Goal: Complete application form

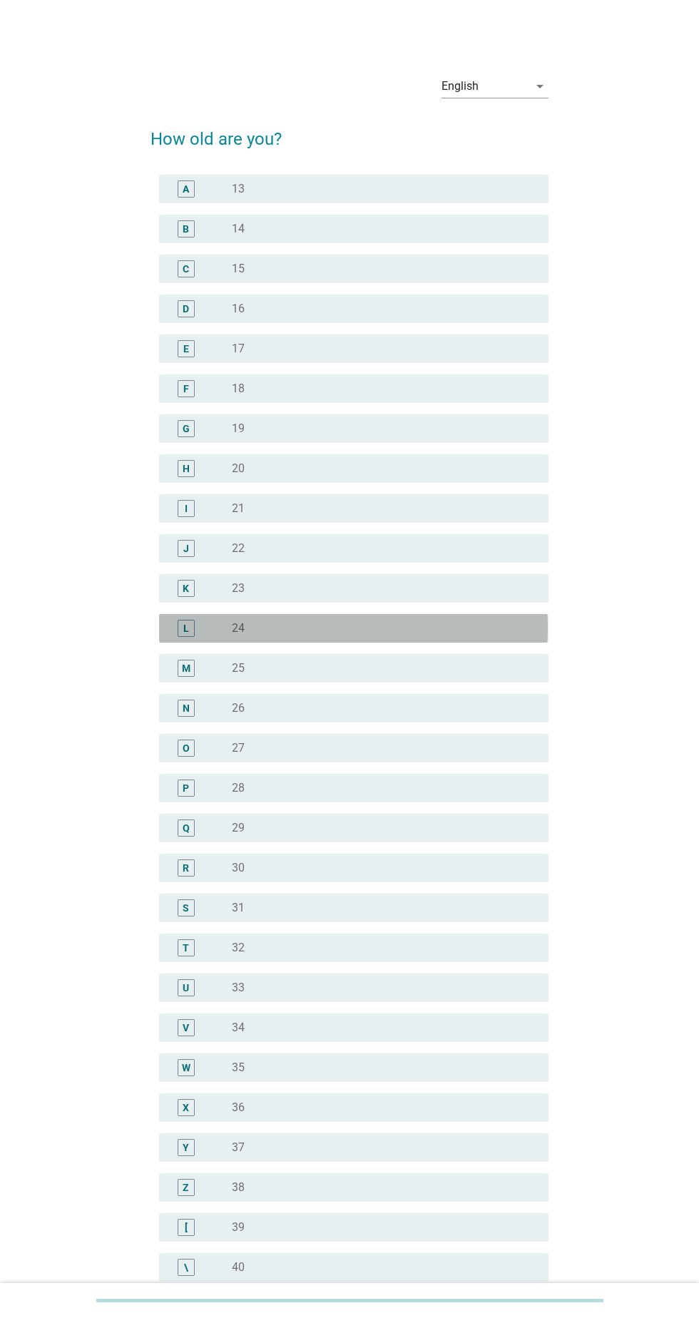
click at [238, 628] on label "24" at bounding box center [238, 628] width 13 height 14
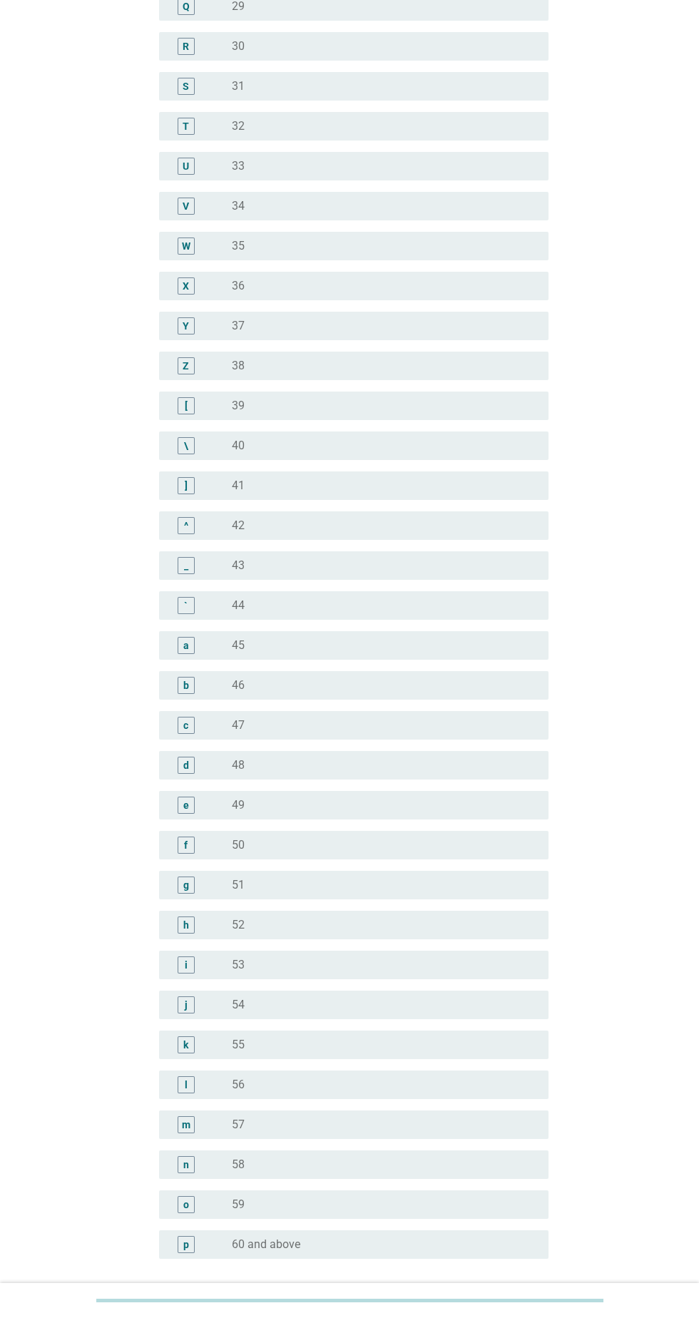
scroll to position [823, 0]
click at [524, 1314] on button "Next" at bounding box center [511, 1327] width 63 height 26
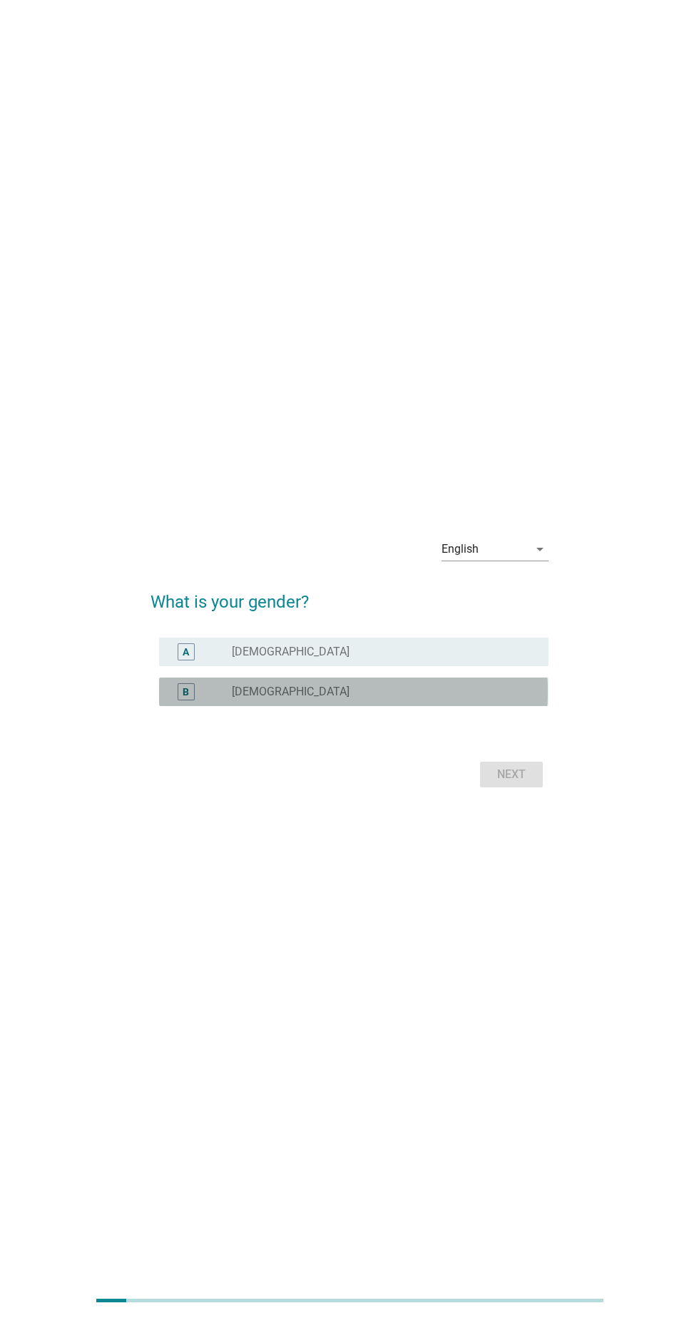
click at [492, 699] on div "radio_button_unchecked [DEMOGRAPHIC_DATA]" at bounding box center [379, 692] width 294 height 14
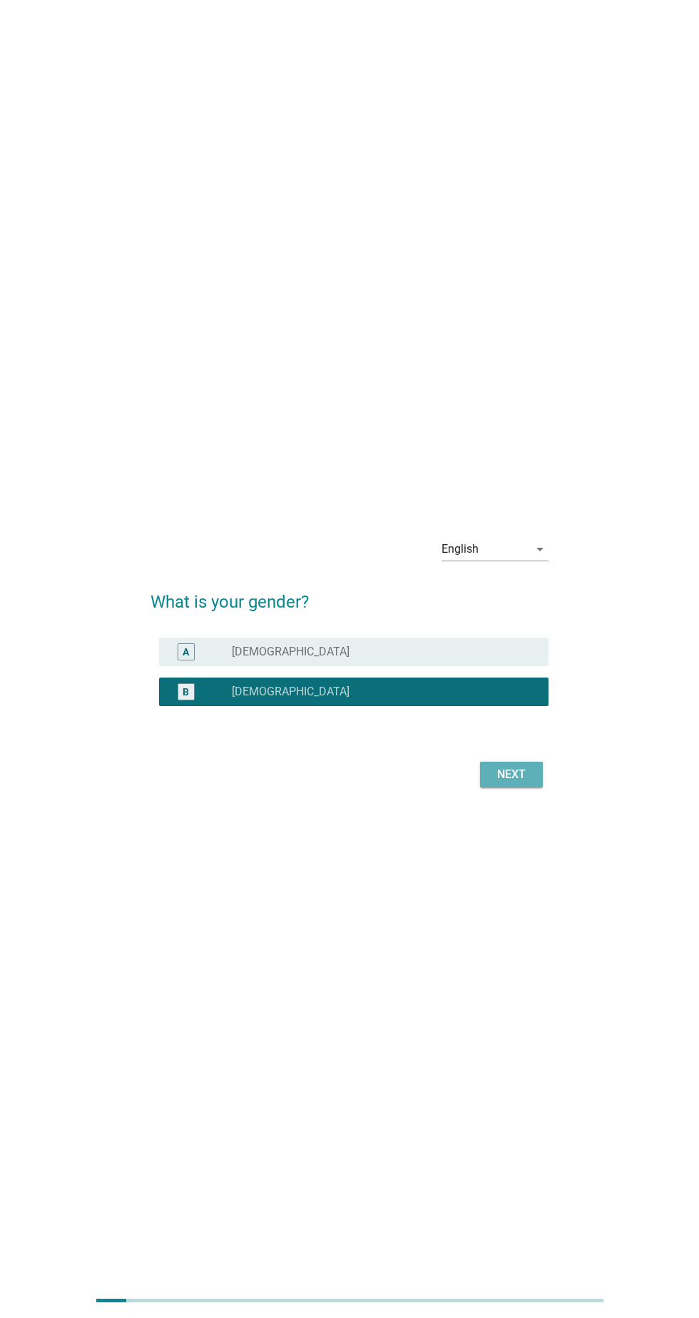
click at [525, 788] on button "Next" at bounding box center [511, 775] width 63 height 26
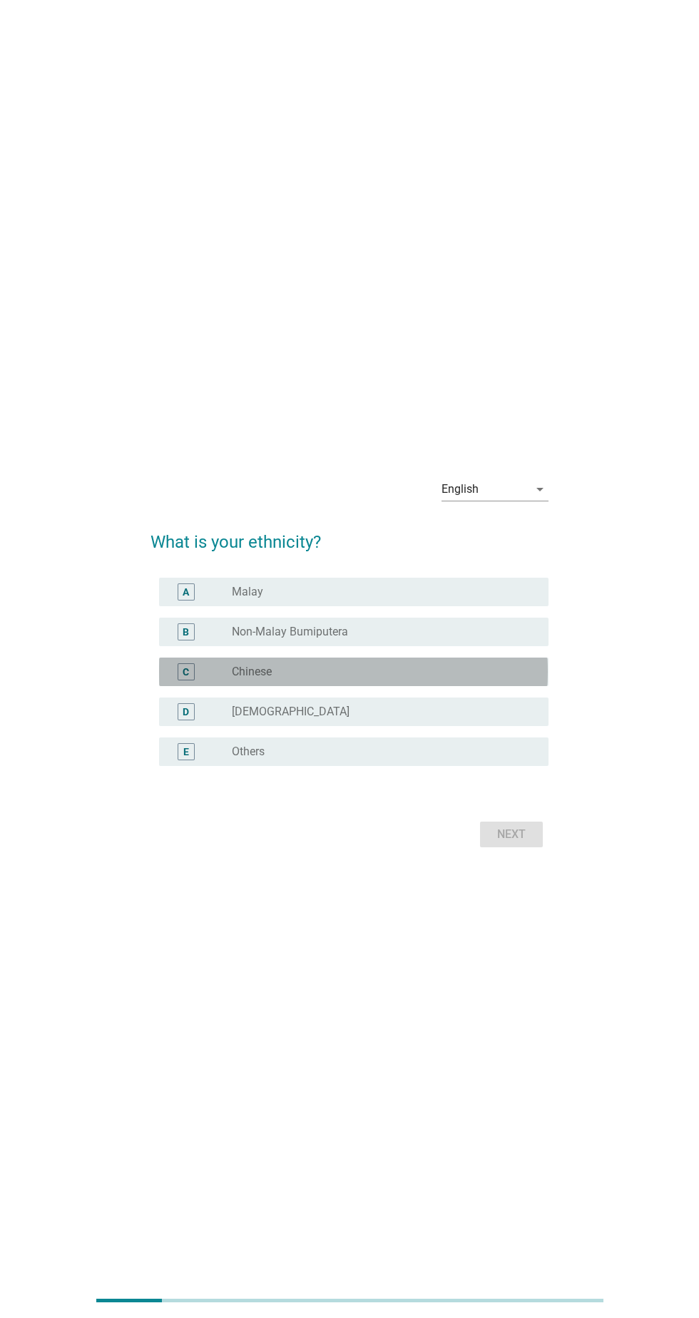
click at [498, 679] on div "radio_button_unchecked Chinese" at bounding box center [379, 672] width 294 height 14
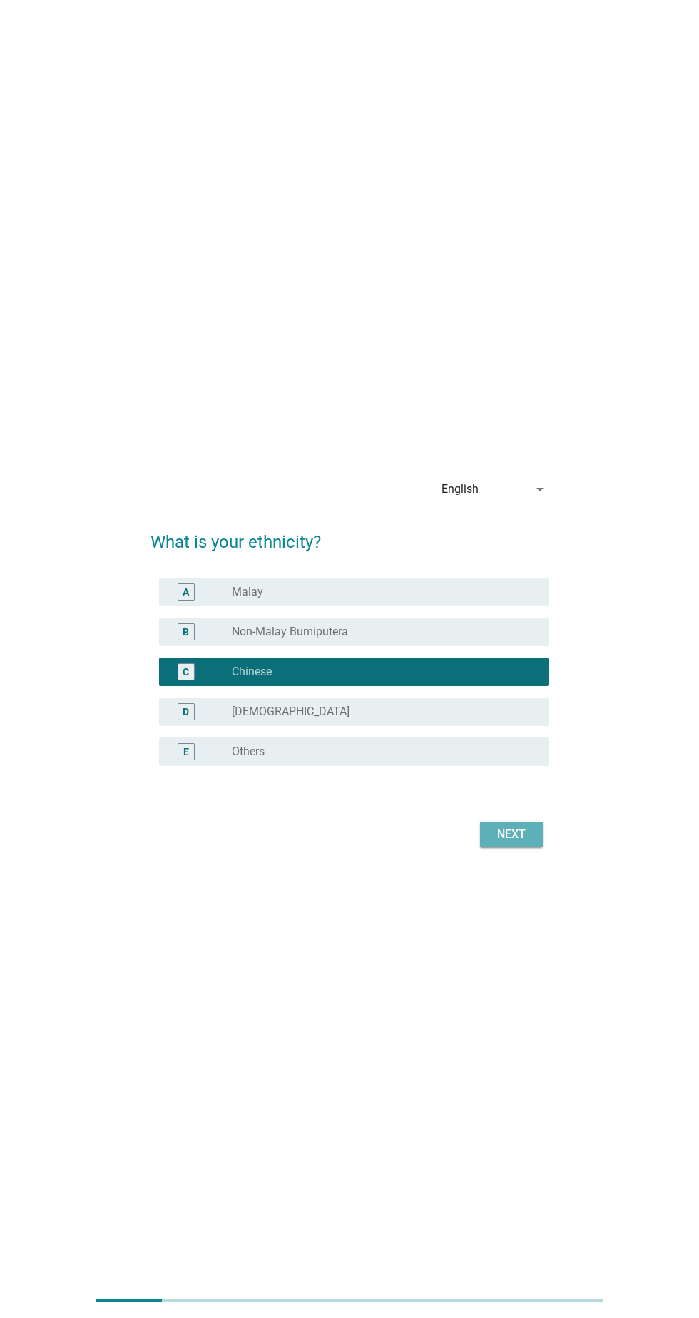
click at [527, 843] on div "Next" at bounding box center [512, 834] width 40 height 17
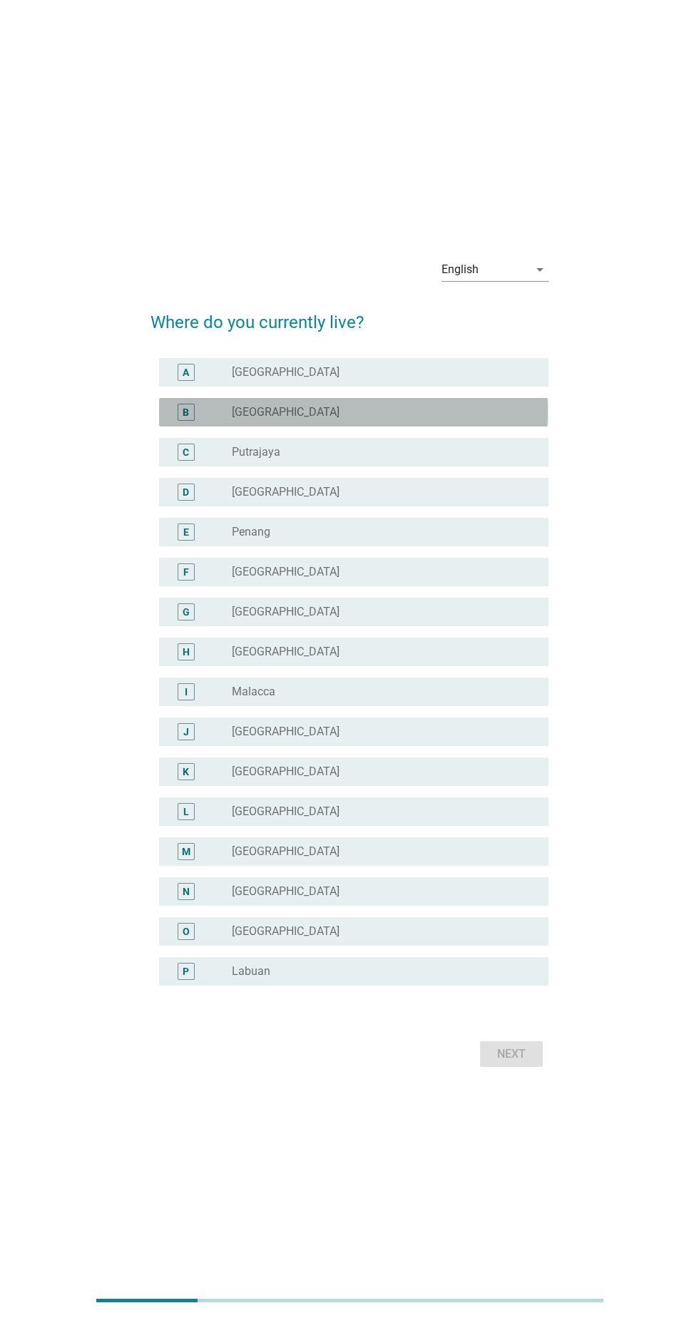
click at [527, 421] on div "radio_button_unchecked [GEOGRAPHIC_DATA]" at bounding box center [384, 412] width 305 height 17
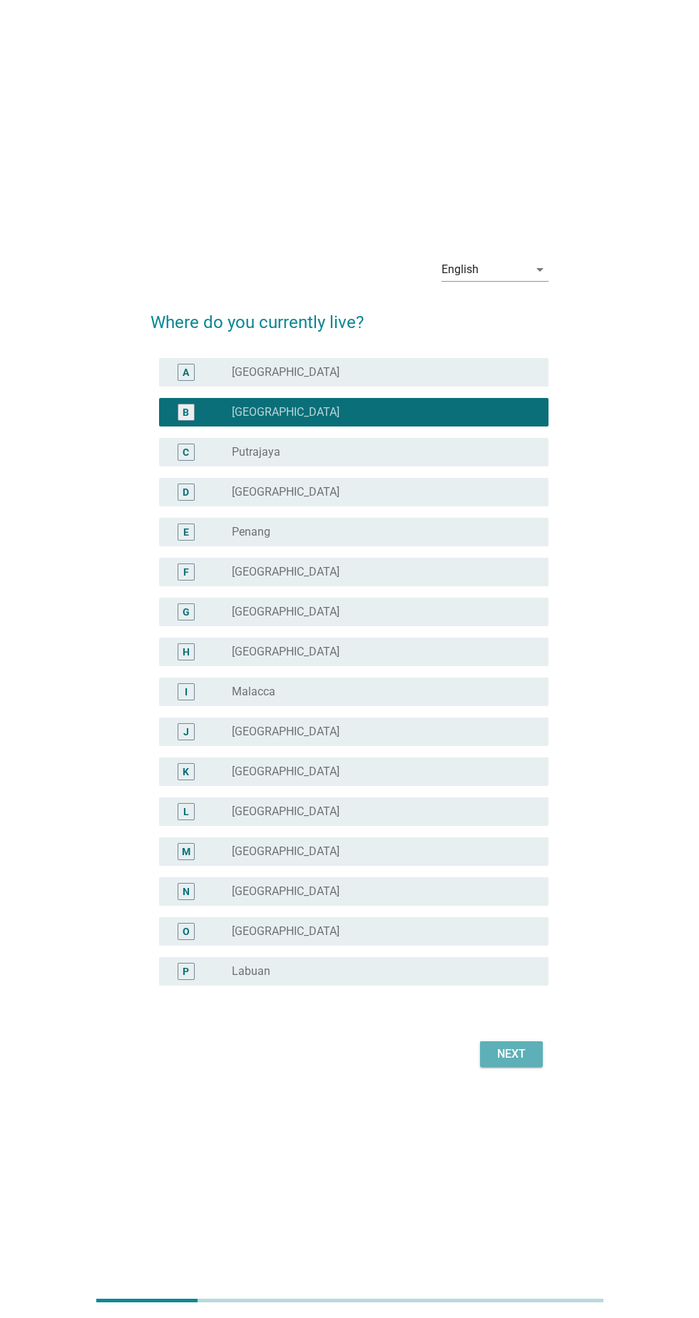
click at [524, 1063] on div "Next" at bounding box center [512, 1054] width 40 height 17
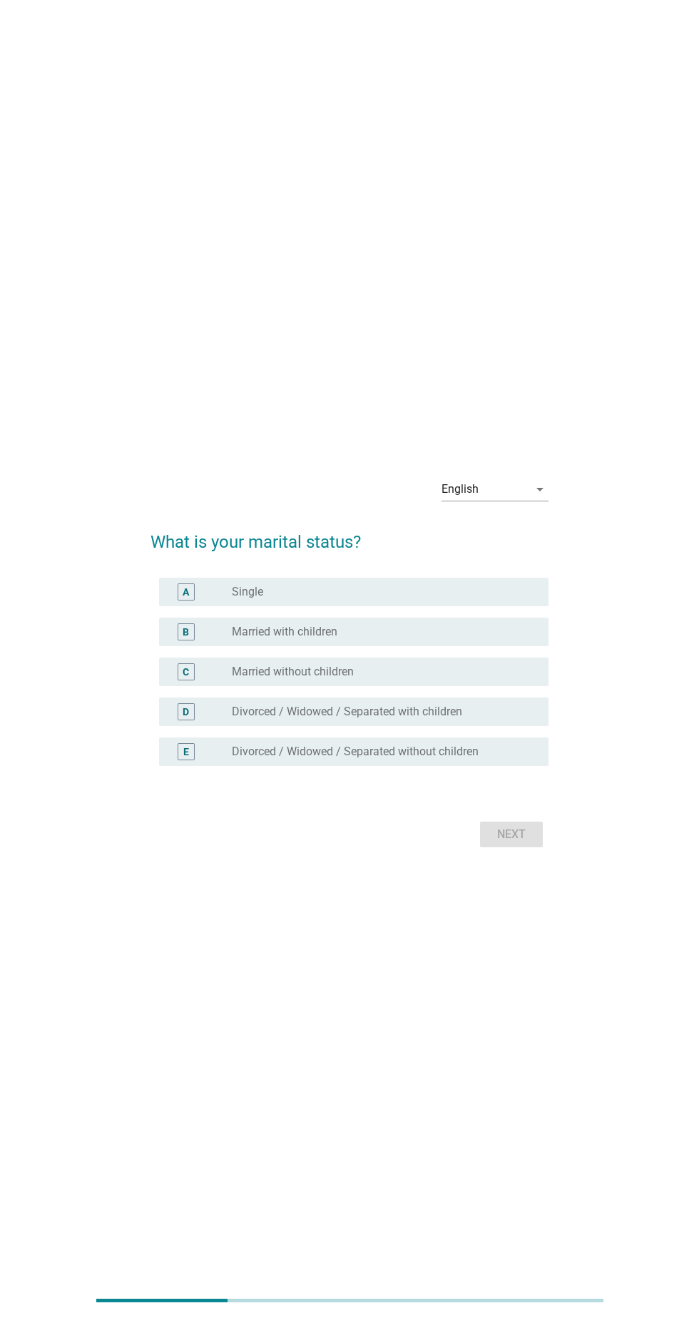
click at [539, 646] on div "B radio_button_unchecked Married with children" at bounding box center [353, 632] width 389 height 29
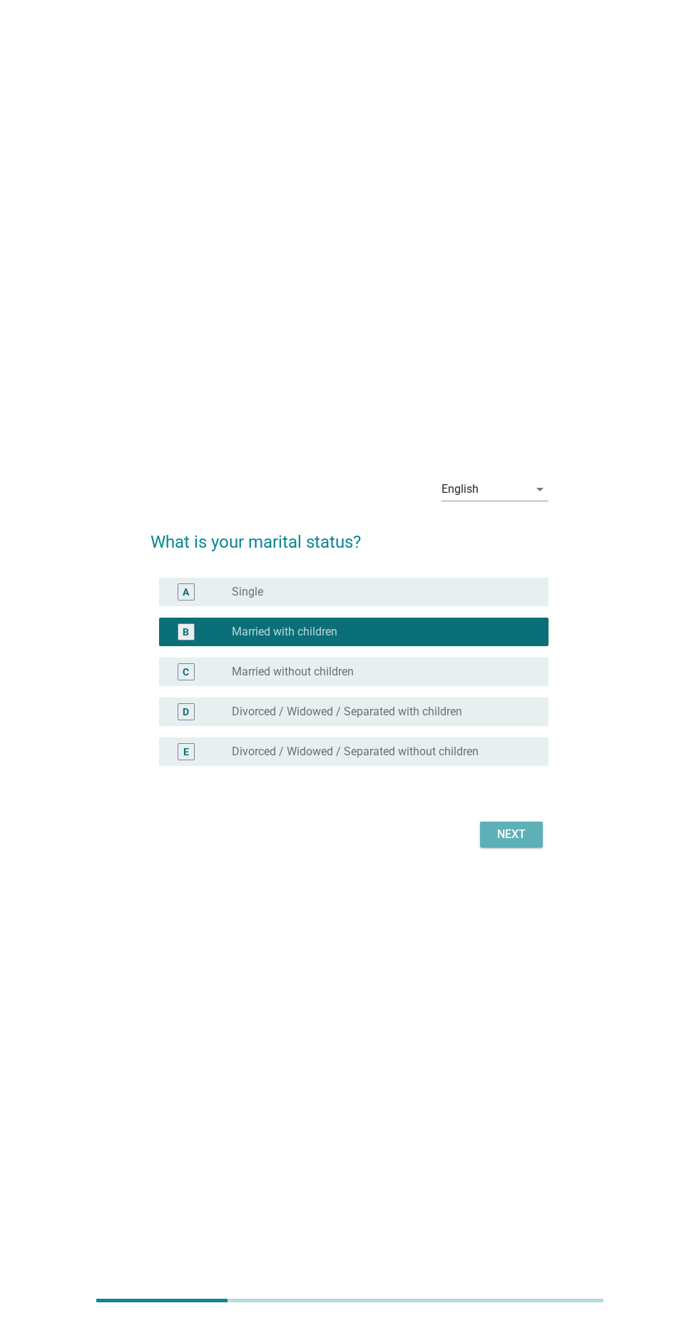
click at [528, 843] on div "Next" at bounding box center [512, 834] width 40 height 17
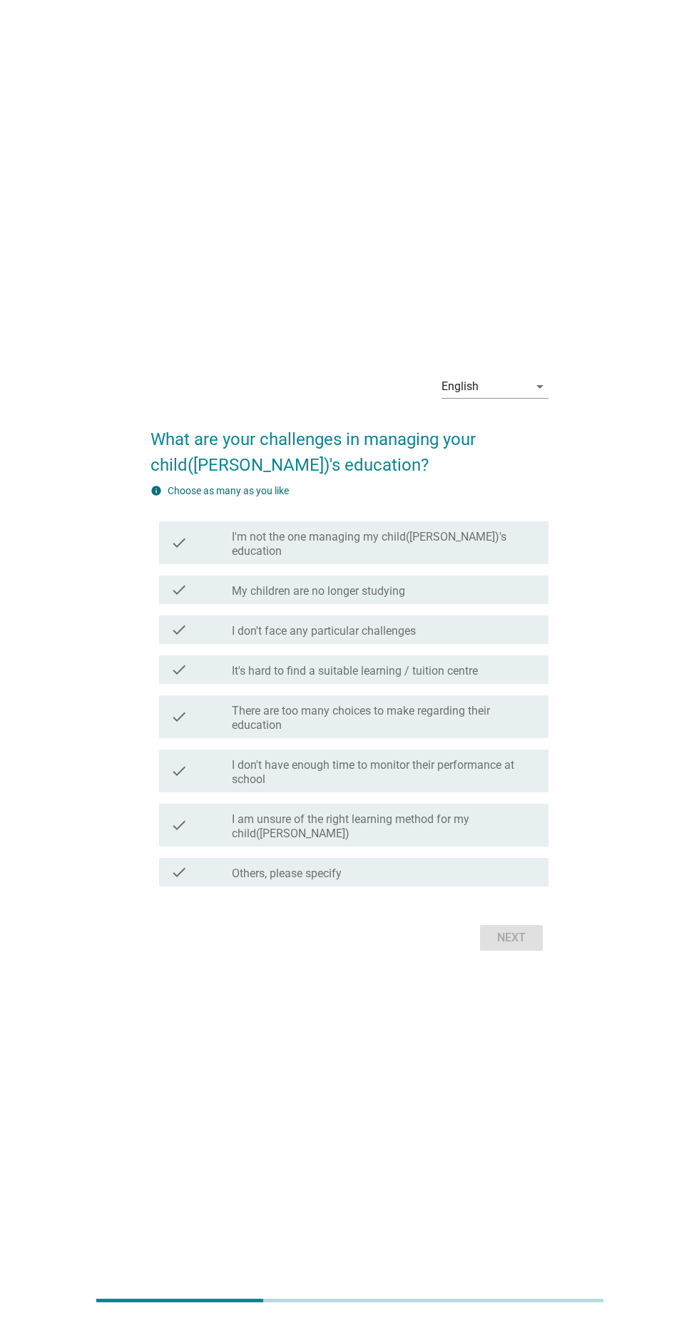
click at [671, 782] on div "English arrow_drop_down What are your challenges in managing your child([PERSON…" at bounding box center [349, 659] width 665 height 649
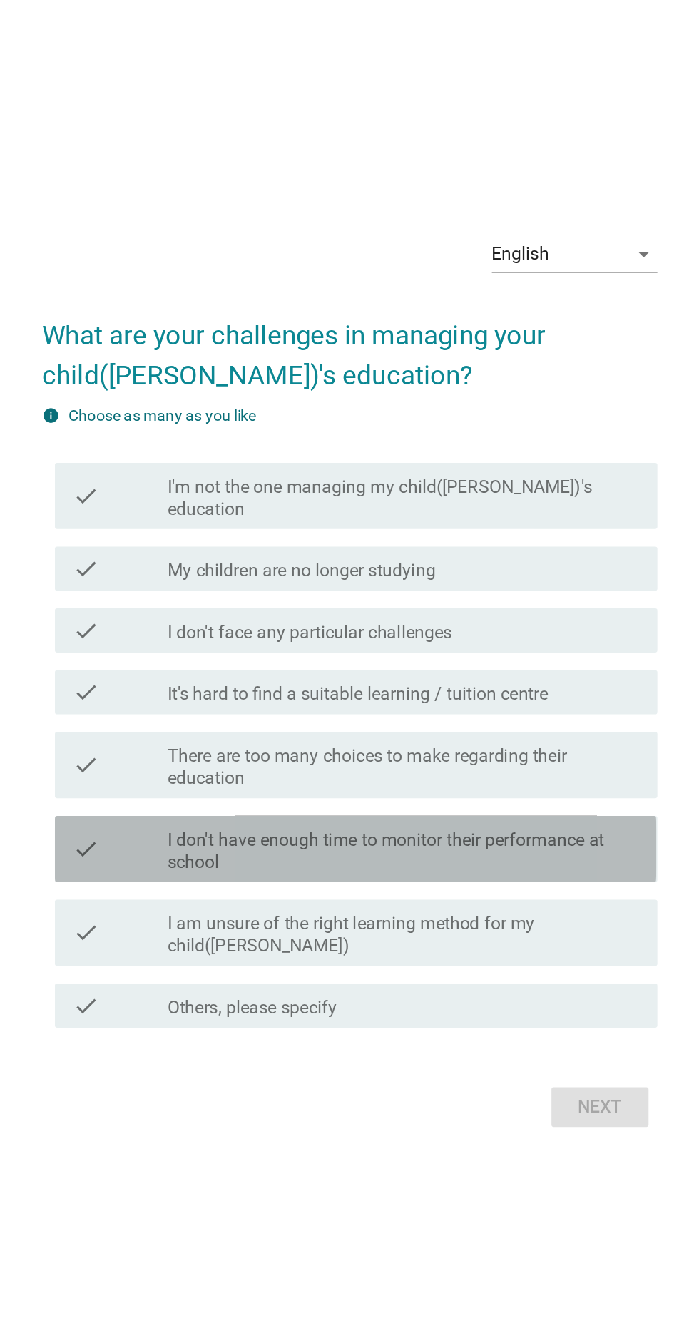
click at [531, 787] on label "I don't have enough time to monitor their performance at school" at bounding box center [384, 772] width 305 height 29
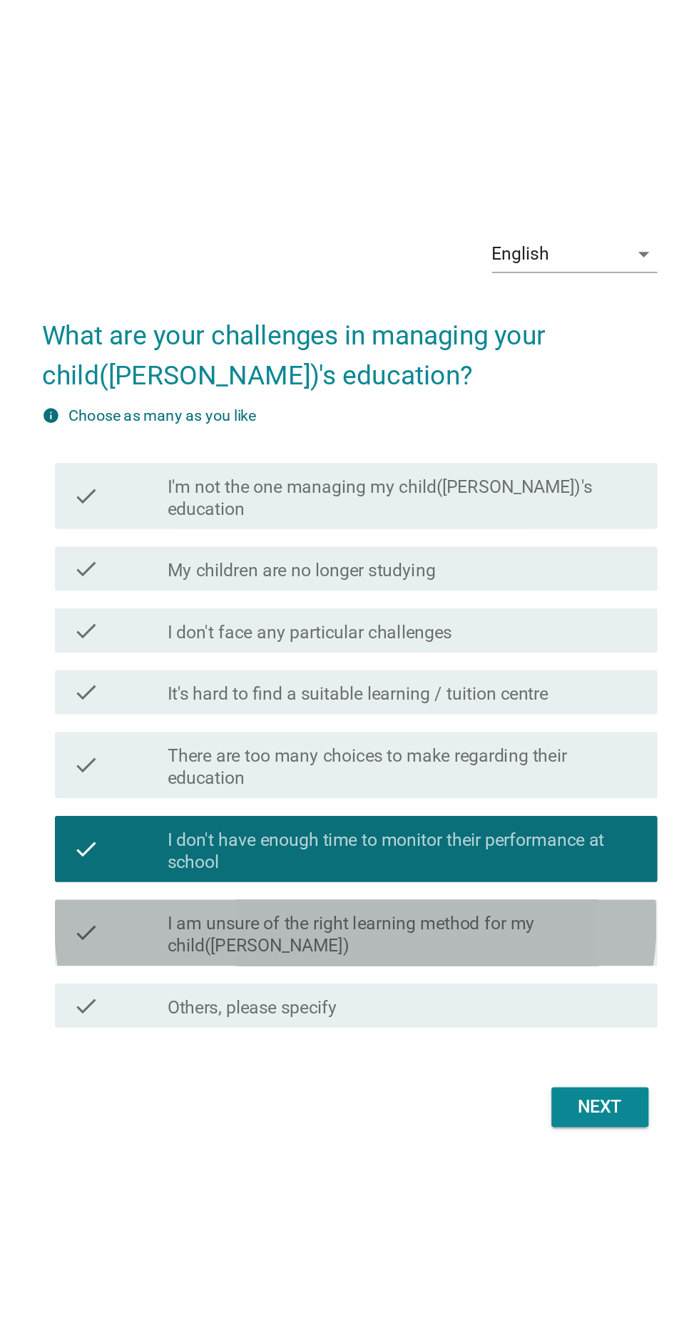
click at [520, 841] on label "I am unsure of the right learning method for my child([PERSON_NAME])" at bounding box center [384, 827] width 305 height 29
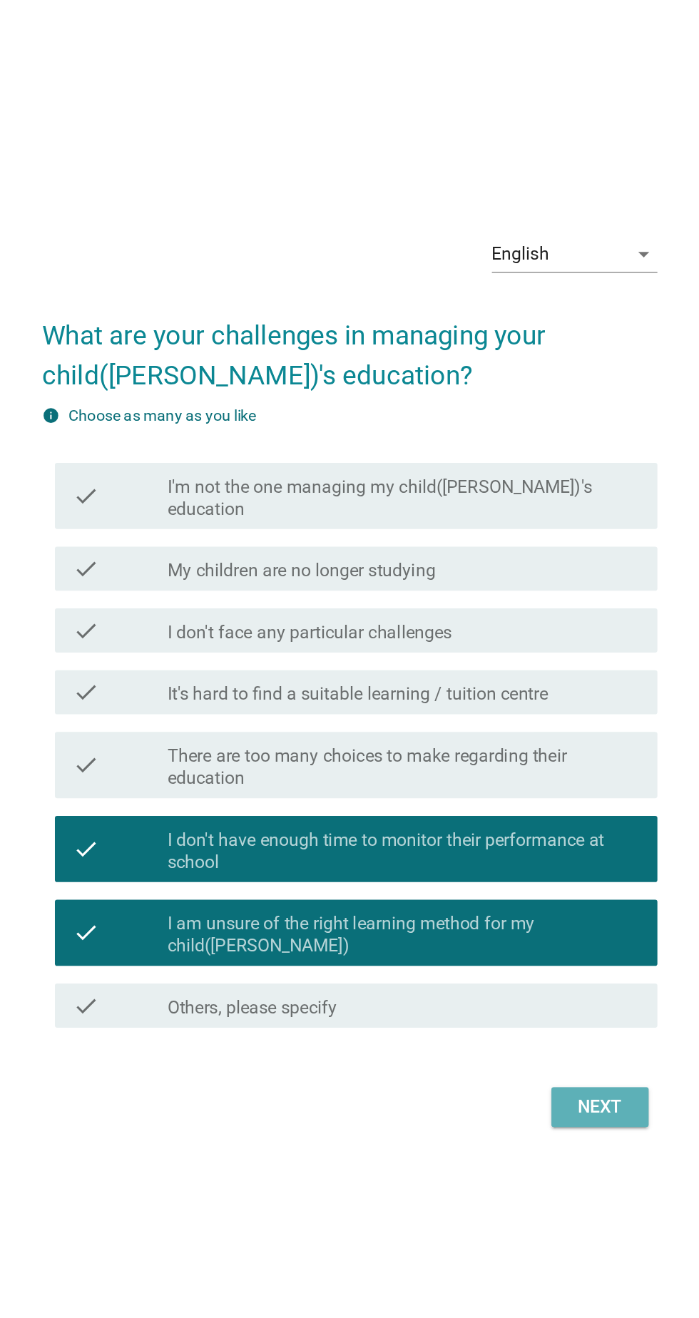
click at [529, 947] on div "Next" at bounding box center [512, 938] width 40 height 17
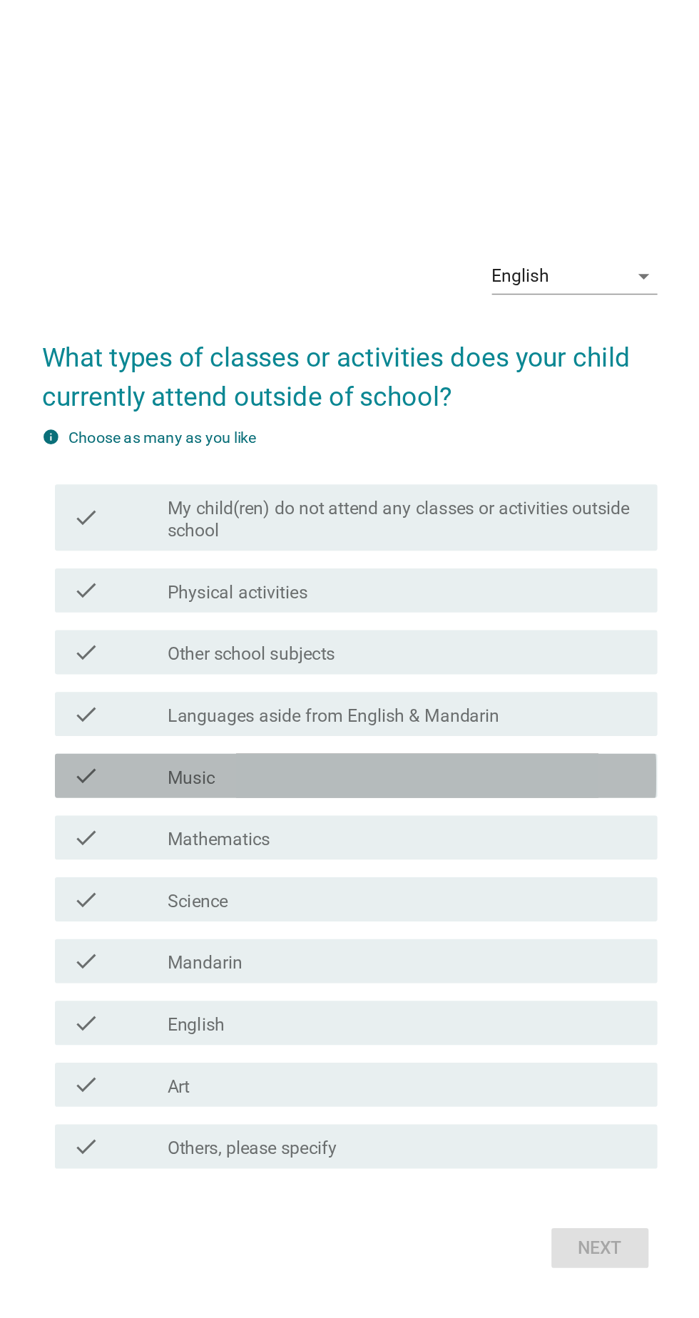
click at [422, 680] on div "check_box_outline_blank Music" at bounding box center [384, 671] width 305 height 17
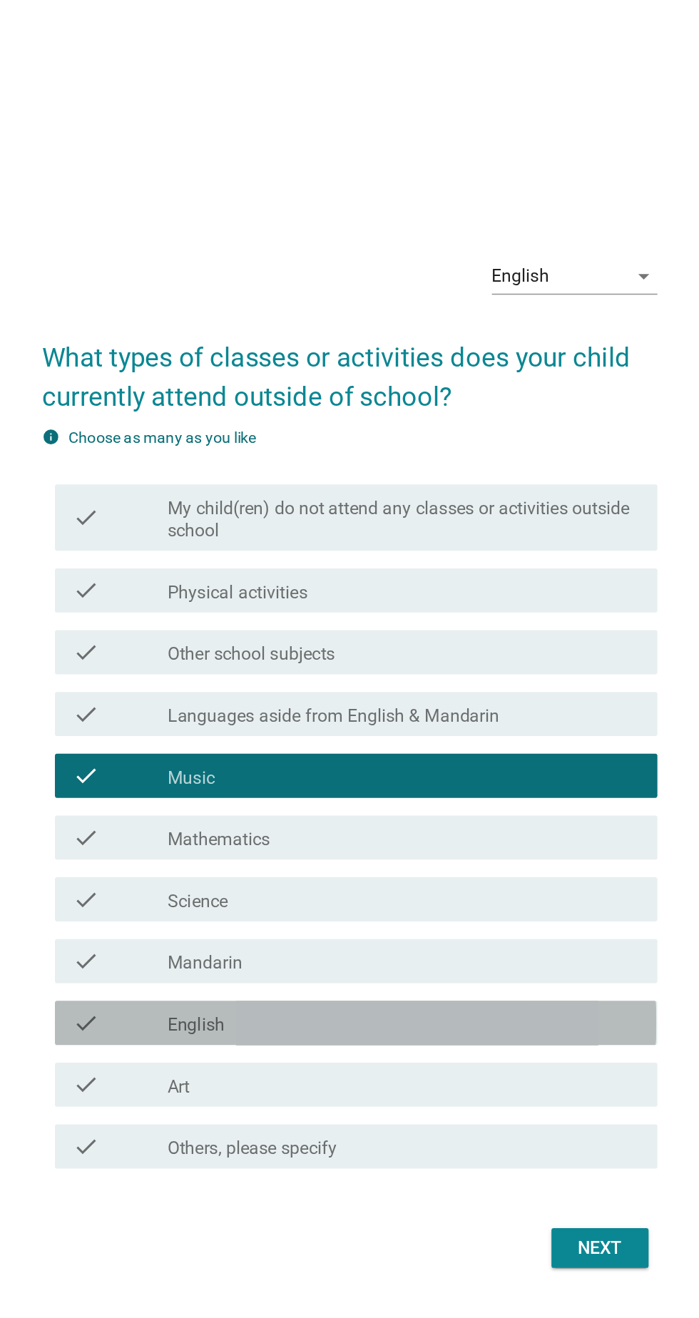
click at [410, 840] on div "check_box_outline_blank English" at bounding box center [384, 831] width 305 height 17
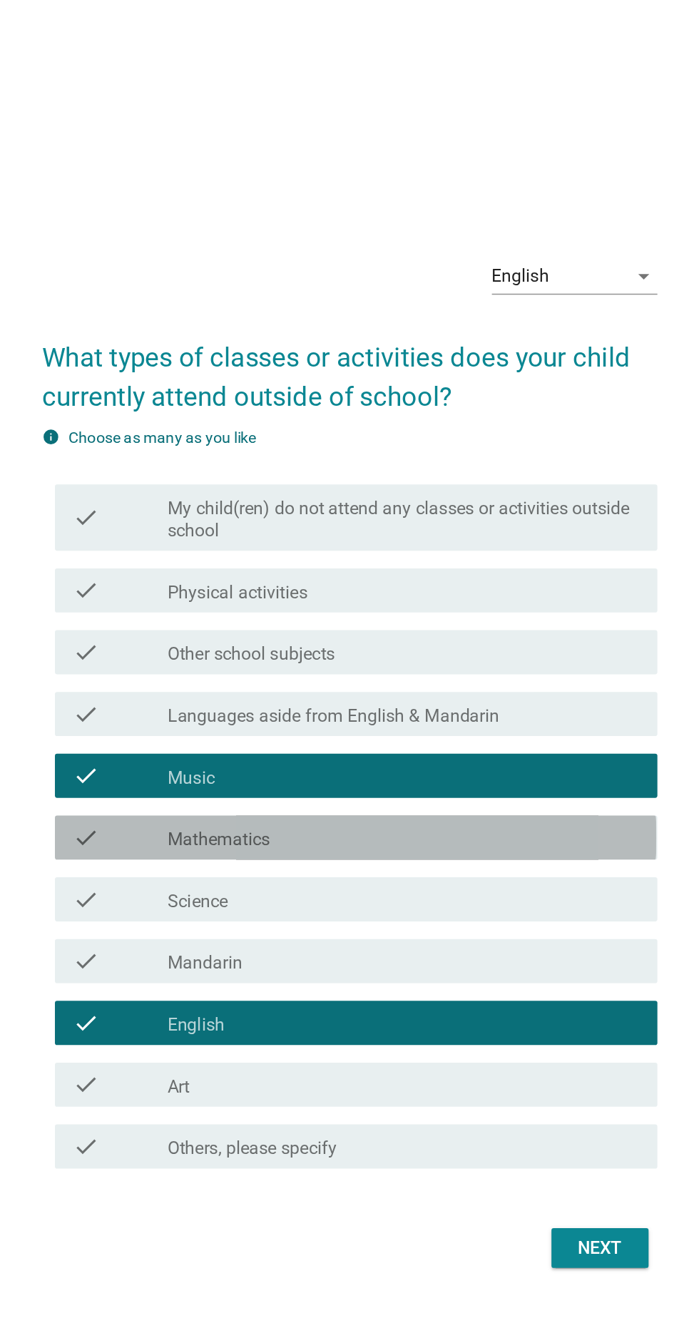
click at [478, 726] on div "check check_box_outline_blank Mathematics" at bounding box center [353, 711] width 389 height 29
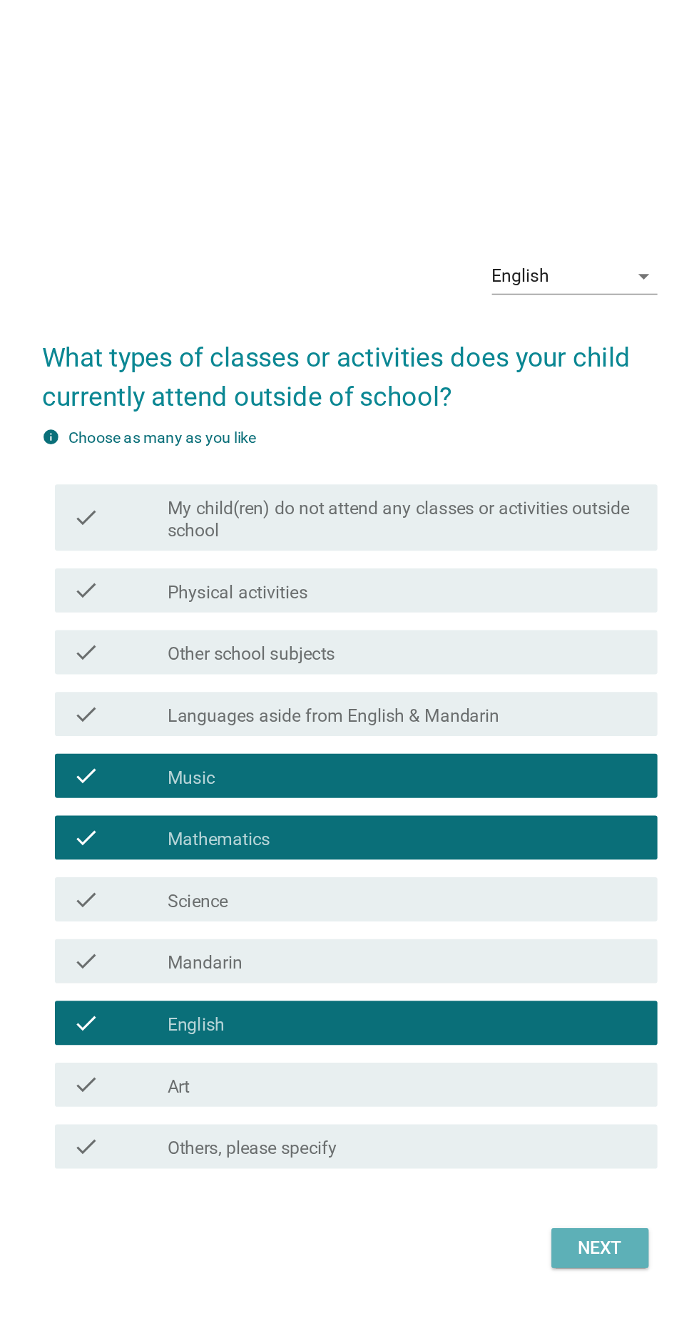
click at [524, 985] on div "Next" at bounding box center [512, 976] width 40 height 17
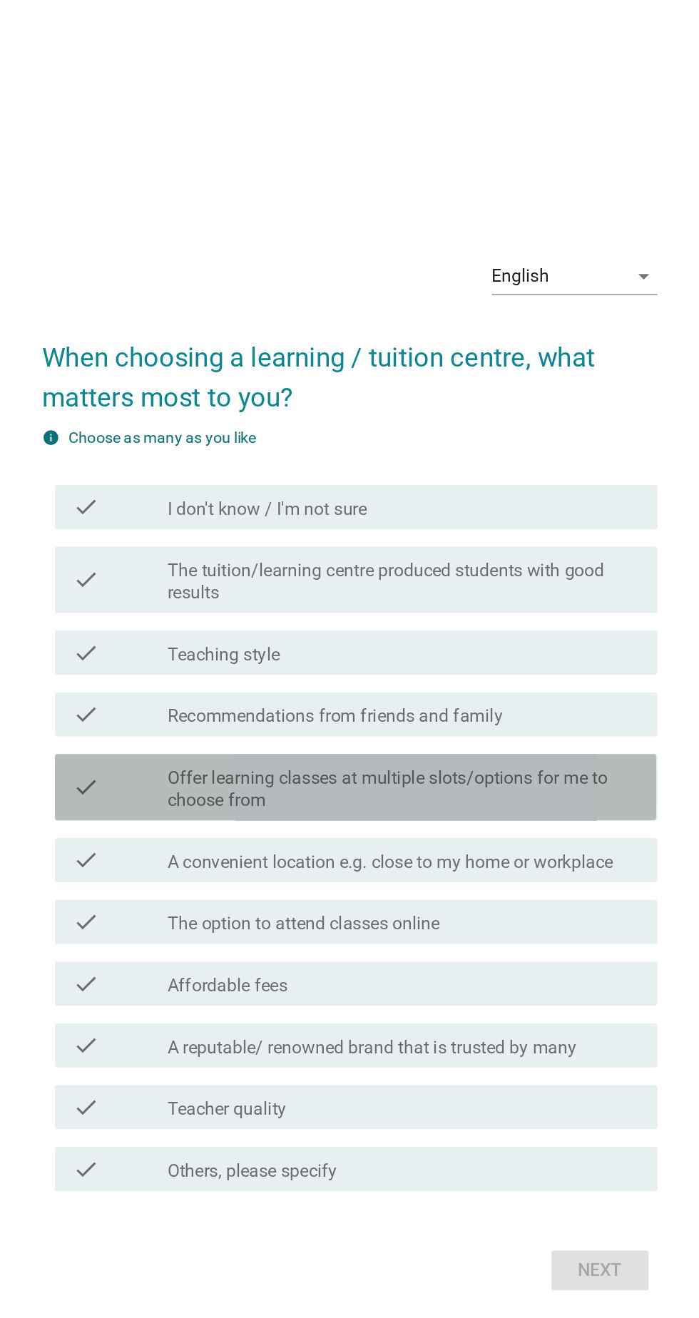
click at [519, 687] on label "Offer learning classes at multiple slots/options for me to choose from" at bounding box center [384, 673] width 305 height 29
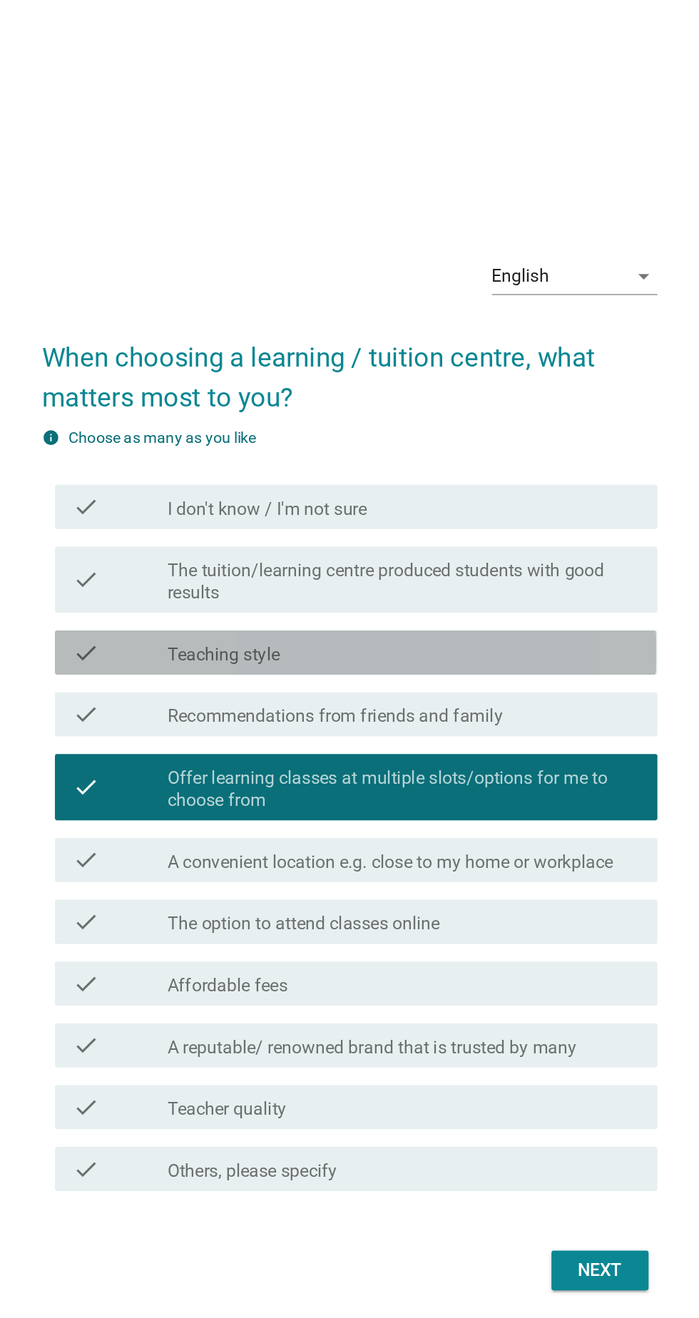
click at [502, 593] on div "check_box_outline_blank Teaching style" at bounding box center [384, 584] width 305 height 17
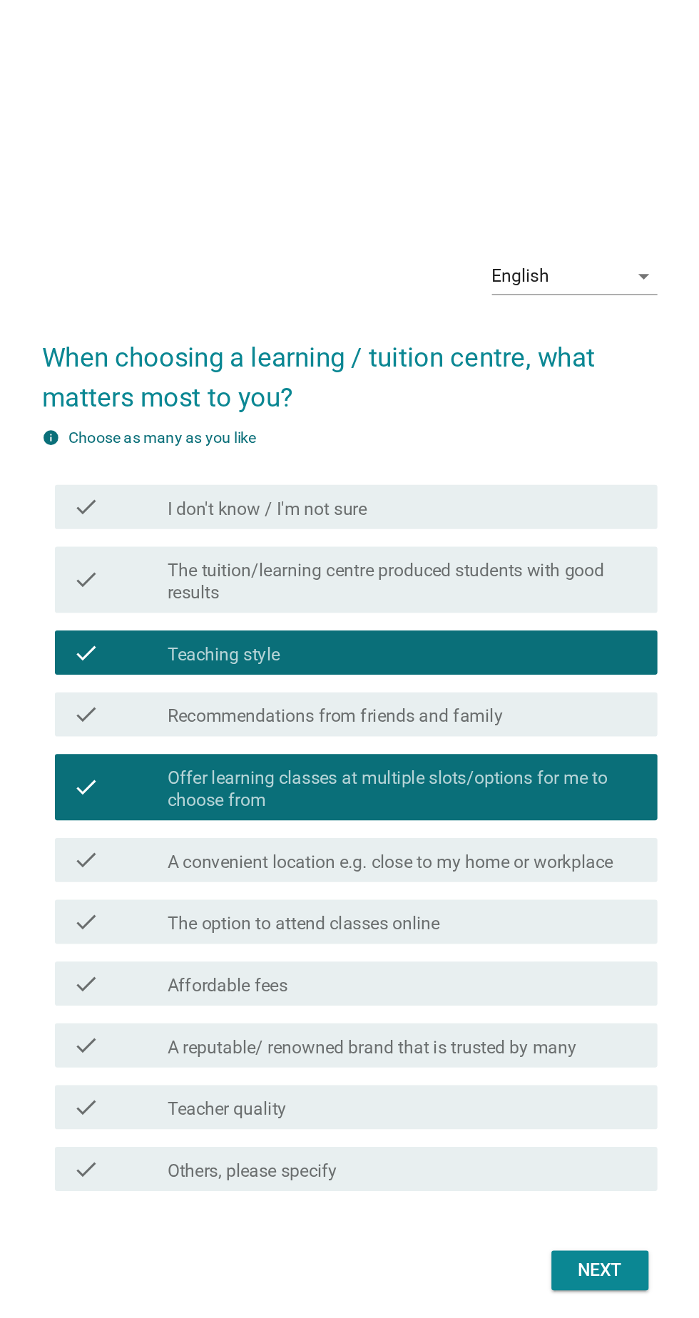
click at [518, 553] on label "The tuition/learning centre produced students with good results" at bounding box center [384, 538] width 305 height 29
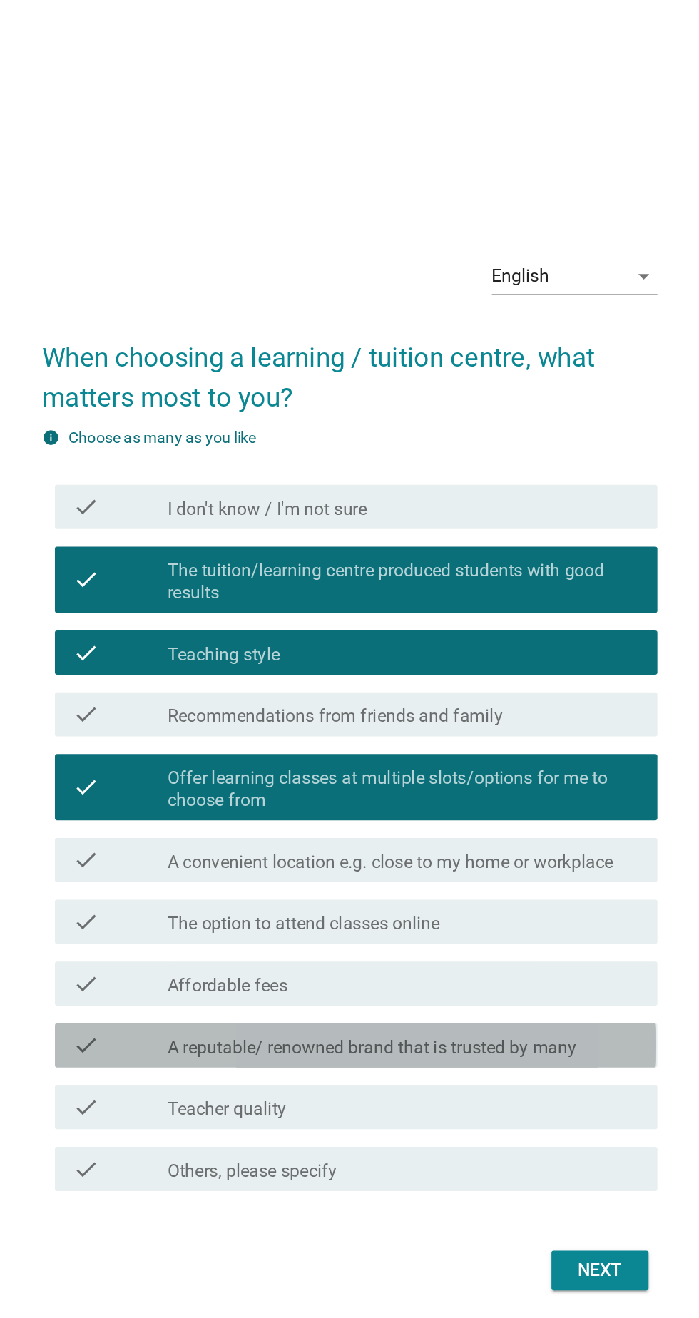
click at [523, 847] on div "check_box_outline_blank A reputable/ renowned brand that is trusted by many" at bounding box center [384, 838] width 305 height 17
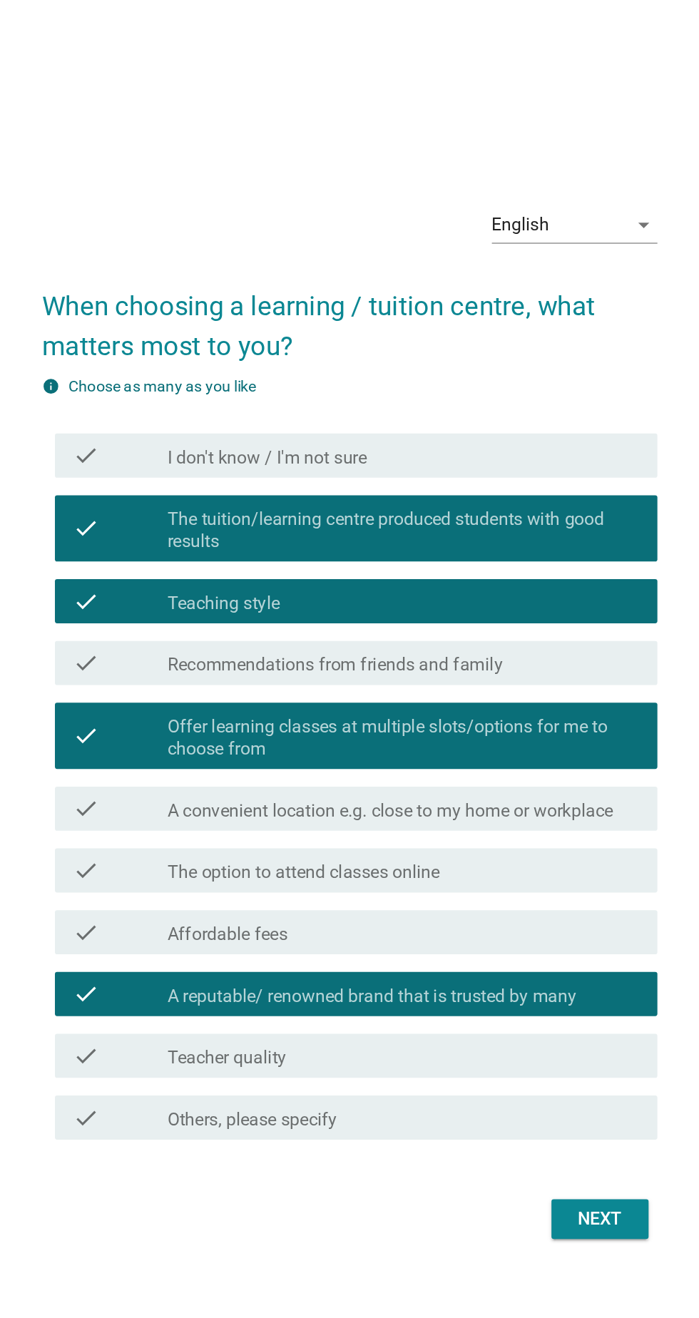
click at [522, 887] on div "check_box_outline_blank Teacher quality" at bounding box center [384, 878] width 305 height 17
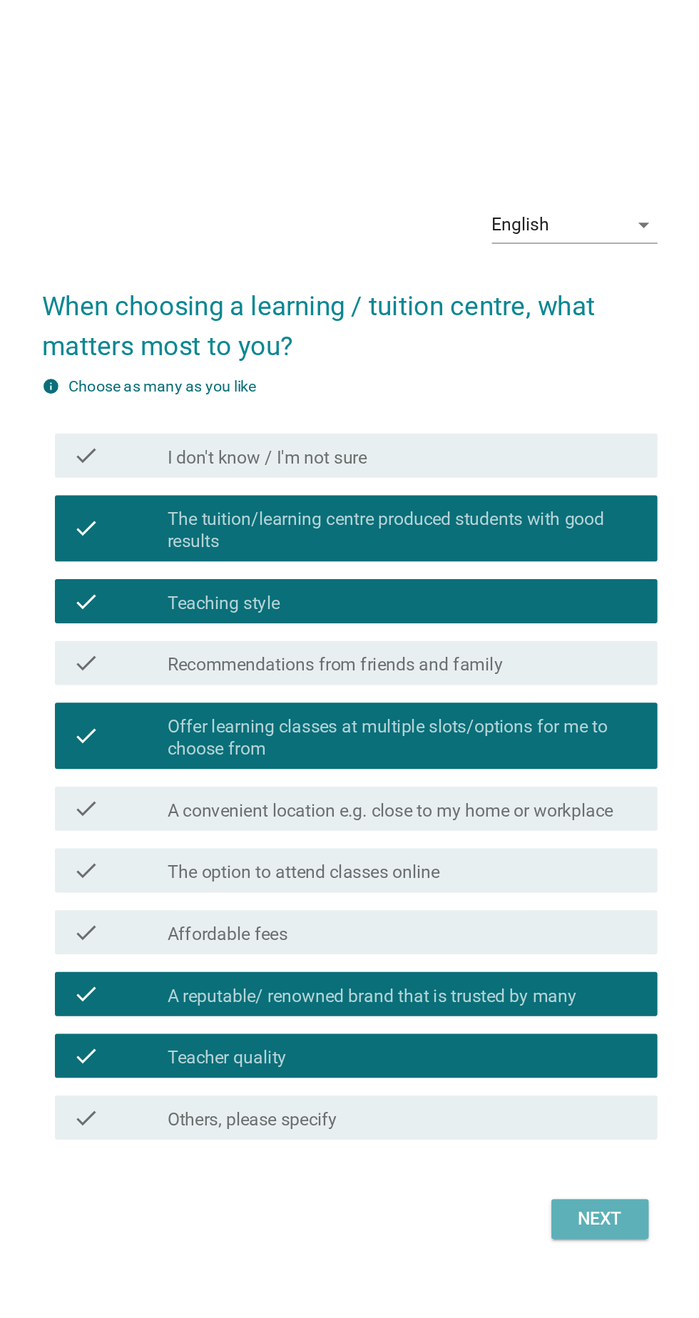
click at [523, 992] on div "Next" at bounding box center [512, 983] width 40 height 17
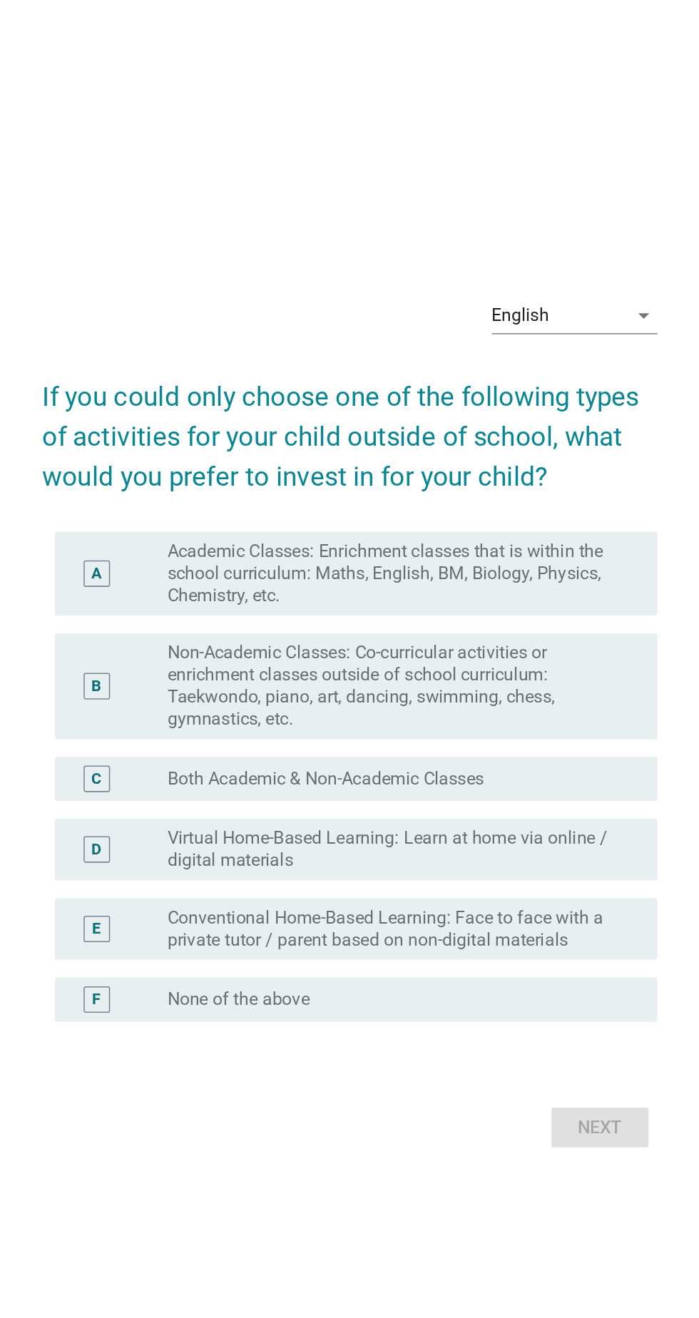
scroll to position [34, 0]
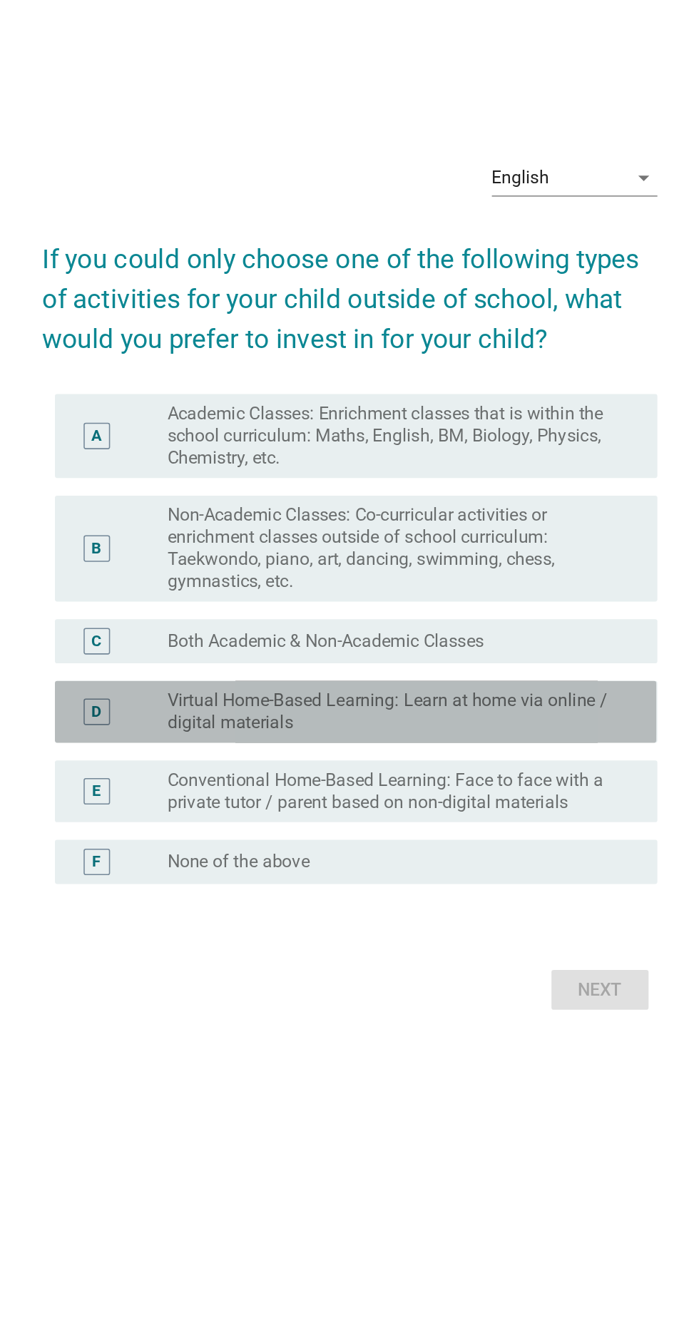
click at [517, 725] on label "Virtual Home-Based Learning: Learn at home via online / digital materials" at bounding box center [379, 710] width 294 height 29
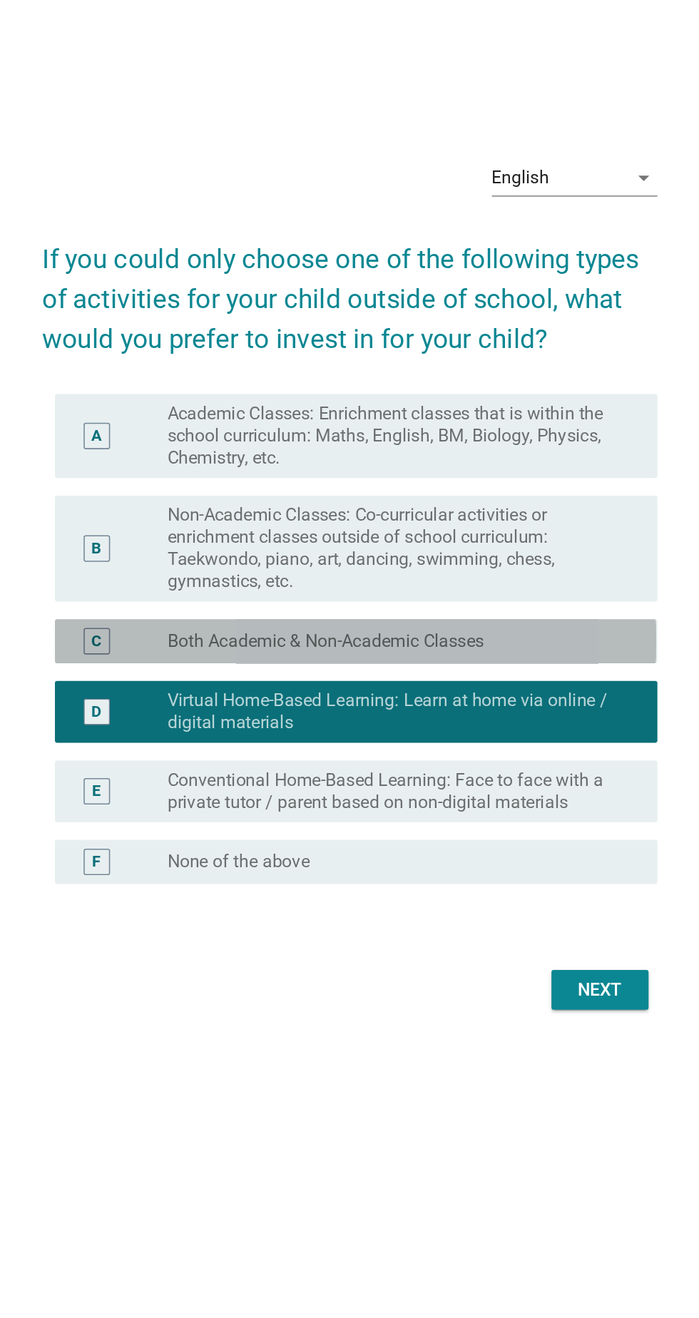
click at [504, 679] on div "C radio_button_unchecked Both Academic & Non-Academic Classes" at bounding box center [353, 665] width 389 height 29
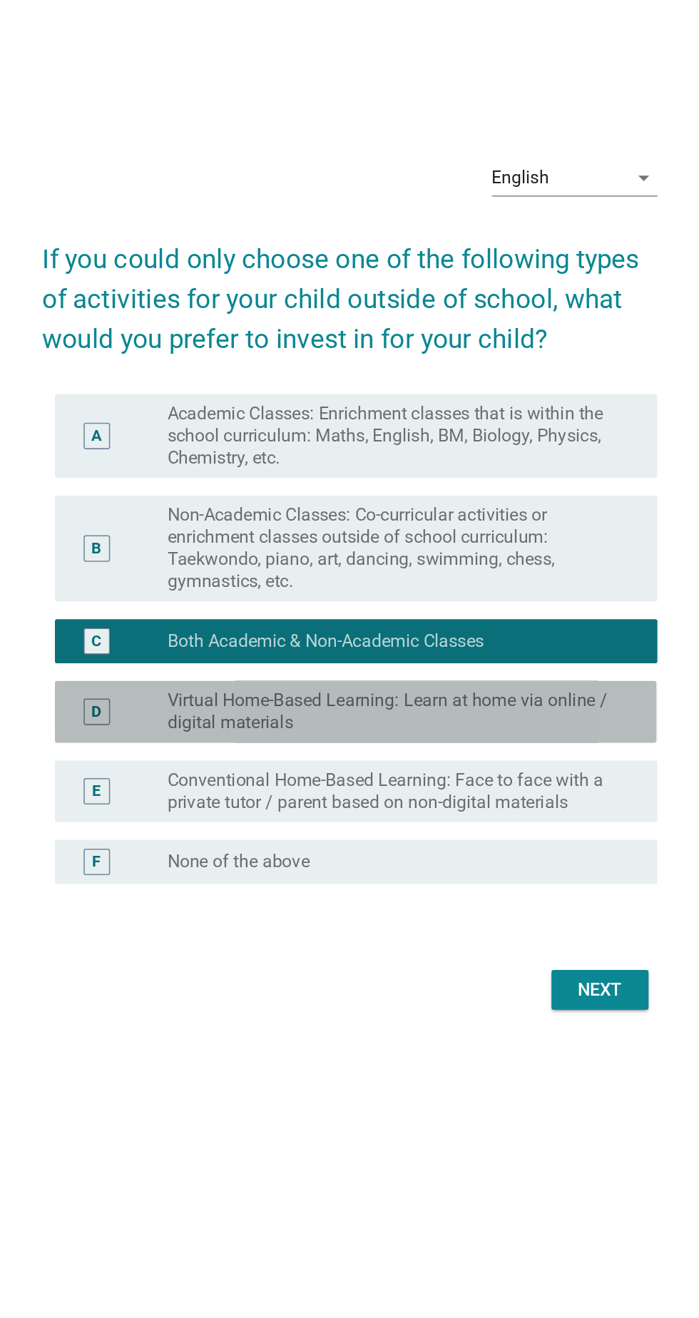
click at [514, 725] on label "Virtual Home-Based Learning: Learn at home via online / digital materials" at bounding box center [379, 710] width 294 height 29
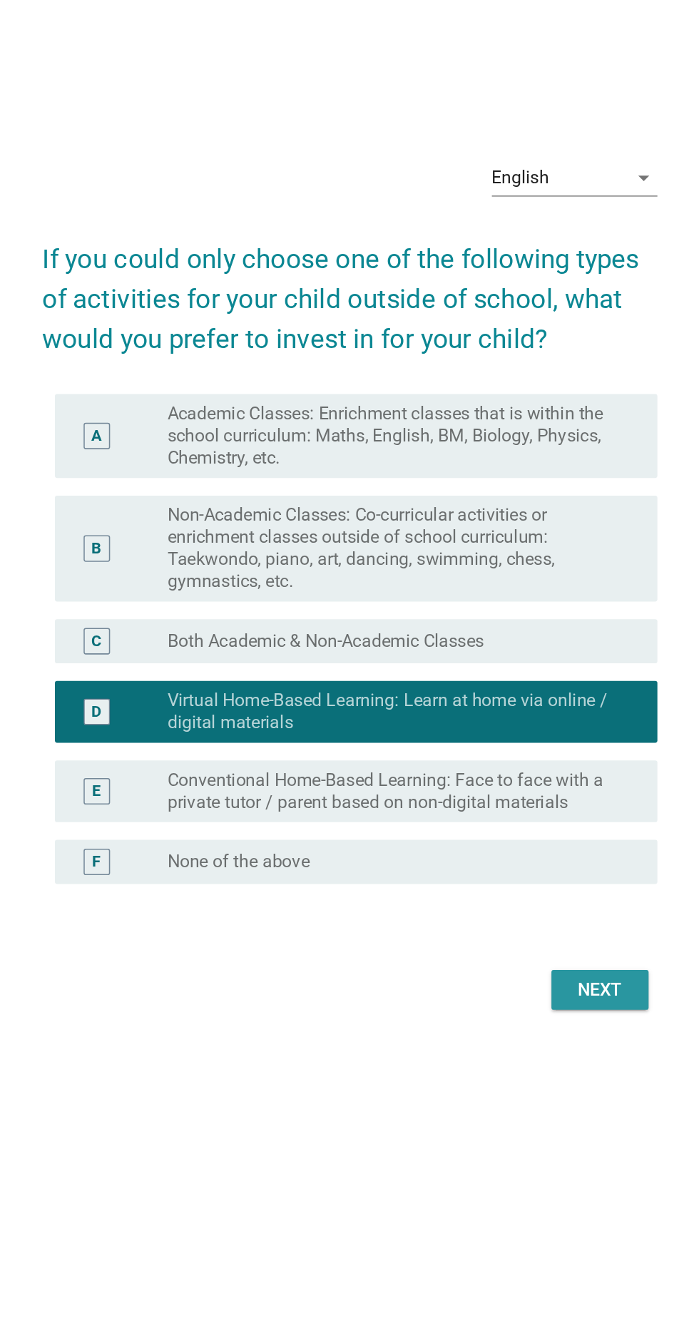
click at [532, 903] on button "Next" at bounding box center [511, 891] width 63 height 26
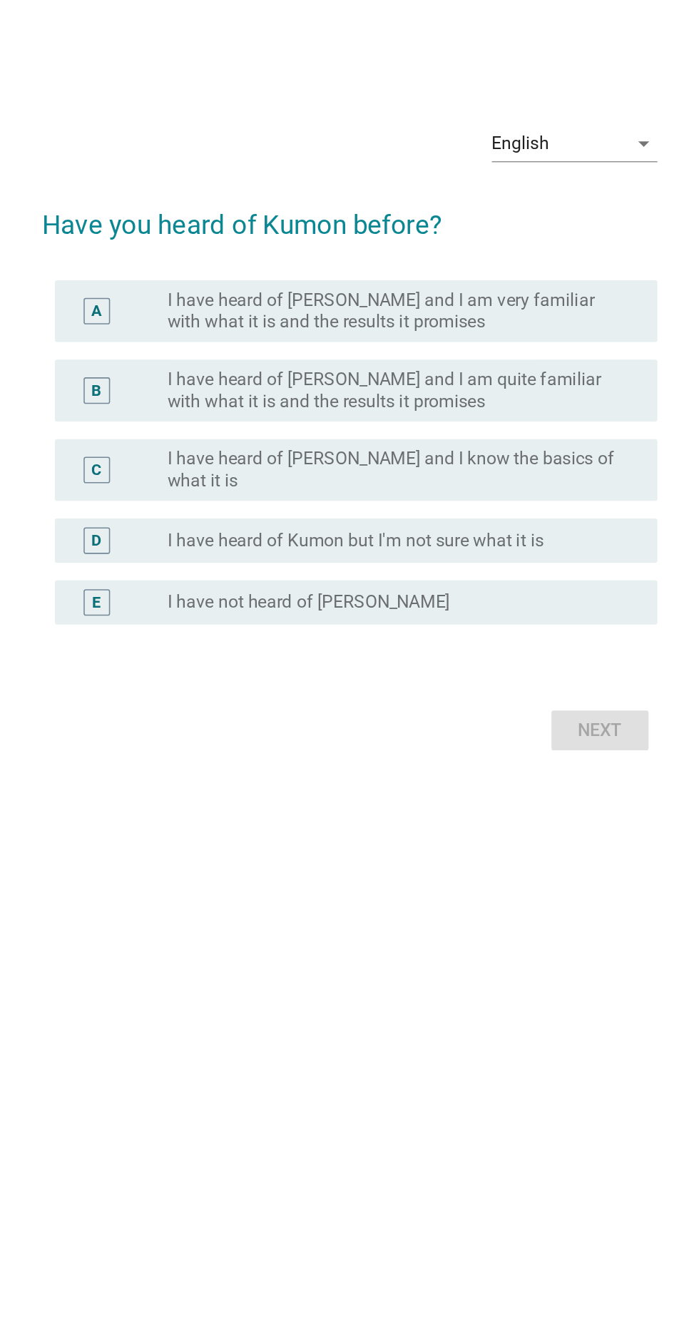
scroll to position [34, 0]
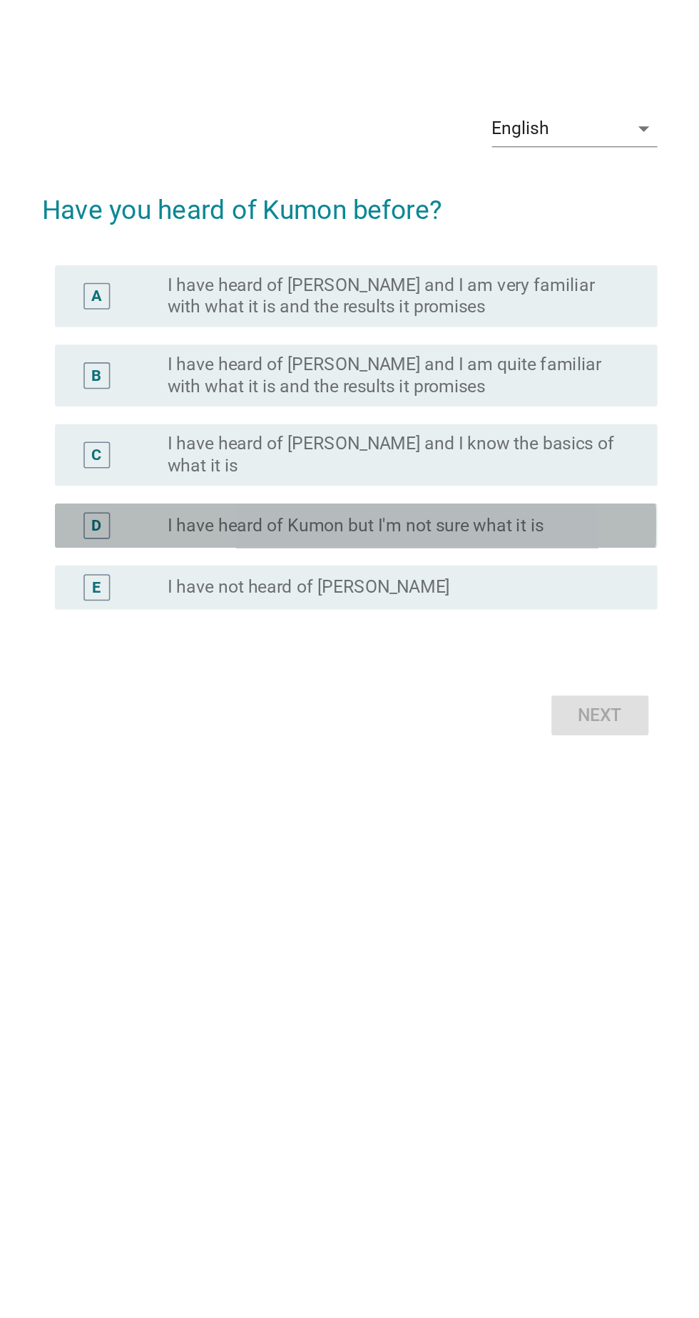
click at [526, 703] on div "radio_button_unchecked I have heard of Kumon but I'm not sure what it is" at bounding box center [384, 695] width 305 height 14
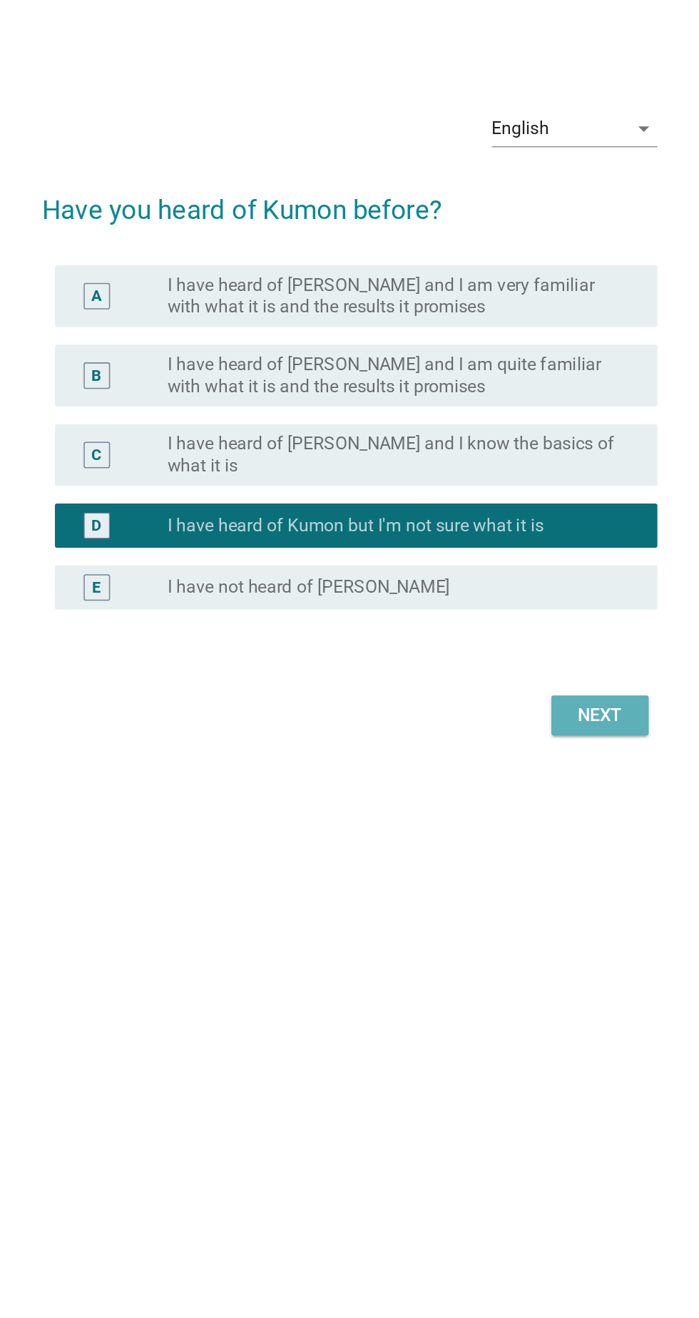
click at [529, 827] on div "Next" at bounding box center [512, 818] width 40 height 17
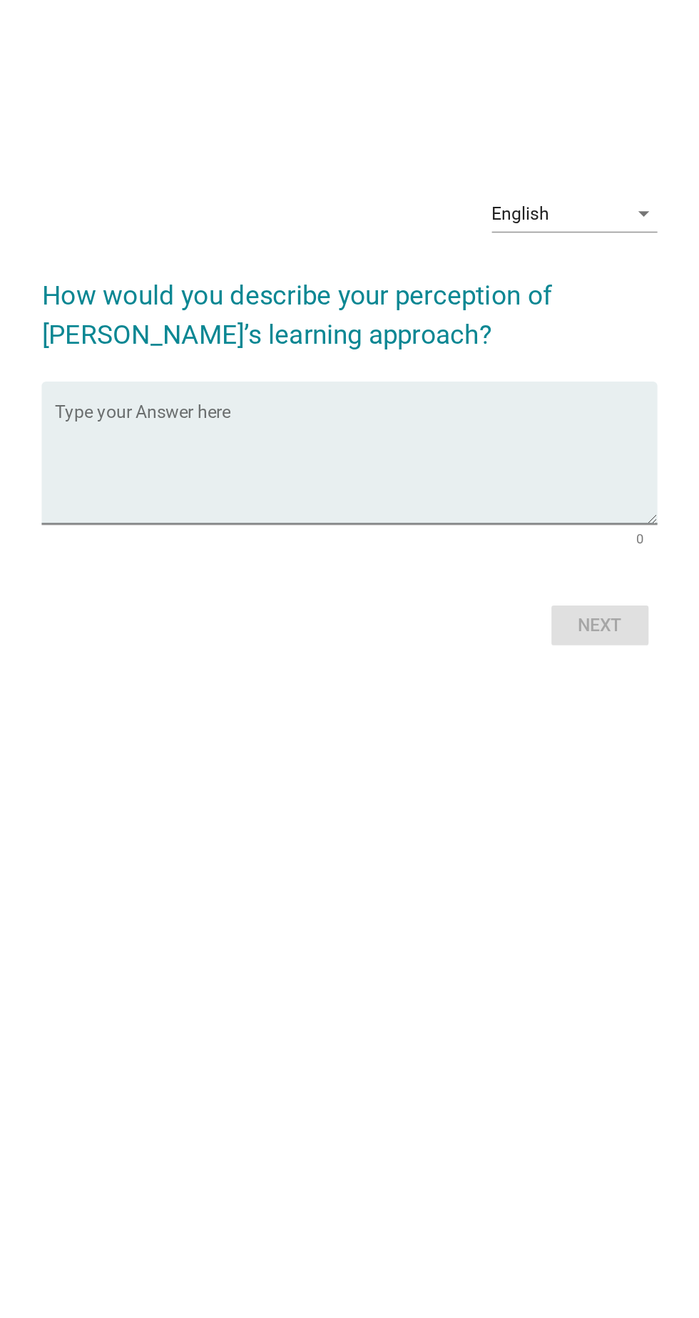
click at [396, 664] on textarea "Type your Answer here" at bounding box center [353, 657] width 389 height 75
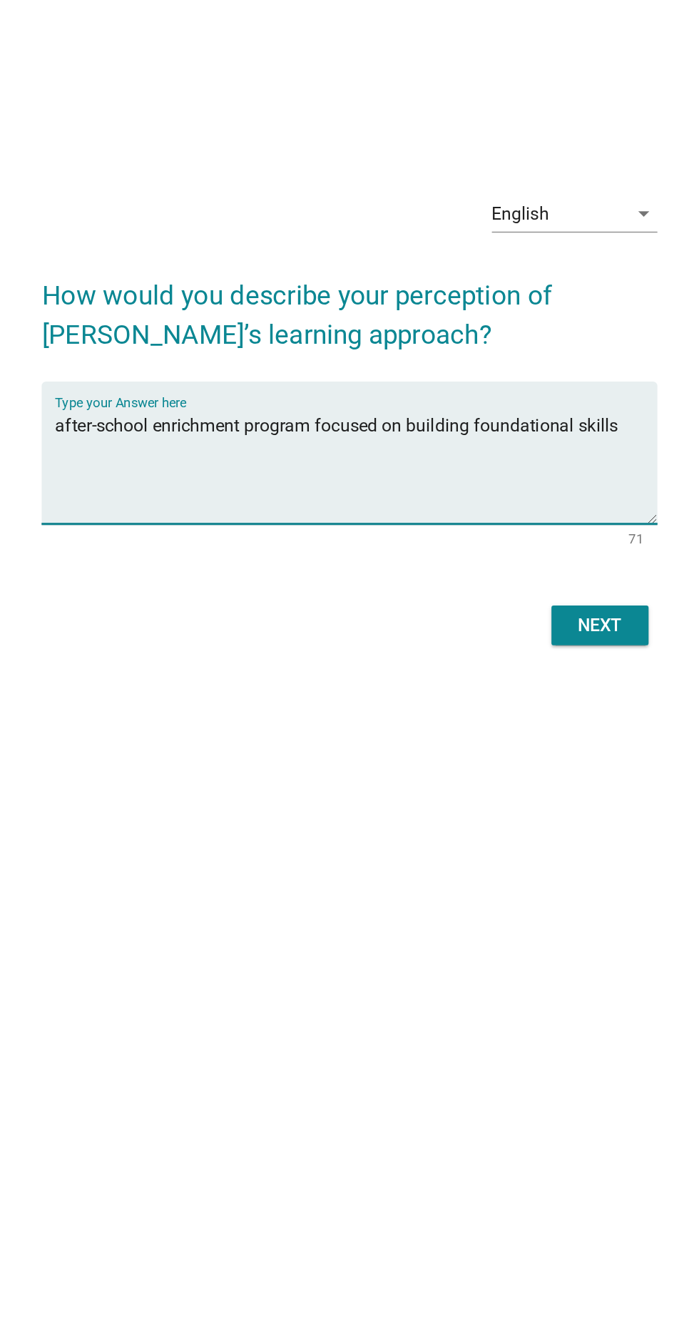
click at [163, 665] on textarea "after-school enrichment program focused on building foundational skills" at bounding box center [353, 657] width 389 height 75
click at [230, 661] on textarea "It is an after-school enrichment program focused on building foundational skills" at bounding box center [353, 657] width 389 height 75
click at [220, 665] on textarea "It is an after-school enrichment program focused on building foundational skills" at bounding box center [353, 657] width 389 height 75
click at [228, 668] on textarea "It is an after-school enrichment program focused on building foundational skills" at bounding box center [353, 657] width 389 height 75
type textarea "It is an after school enrichment program focused on building foundational skills"
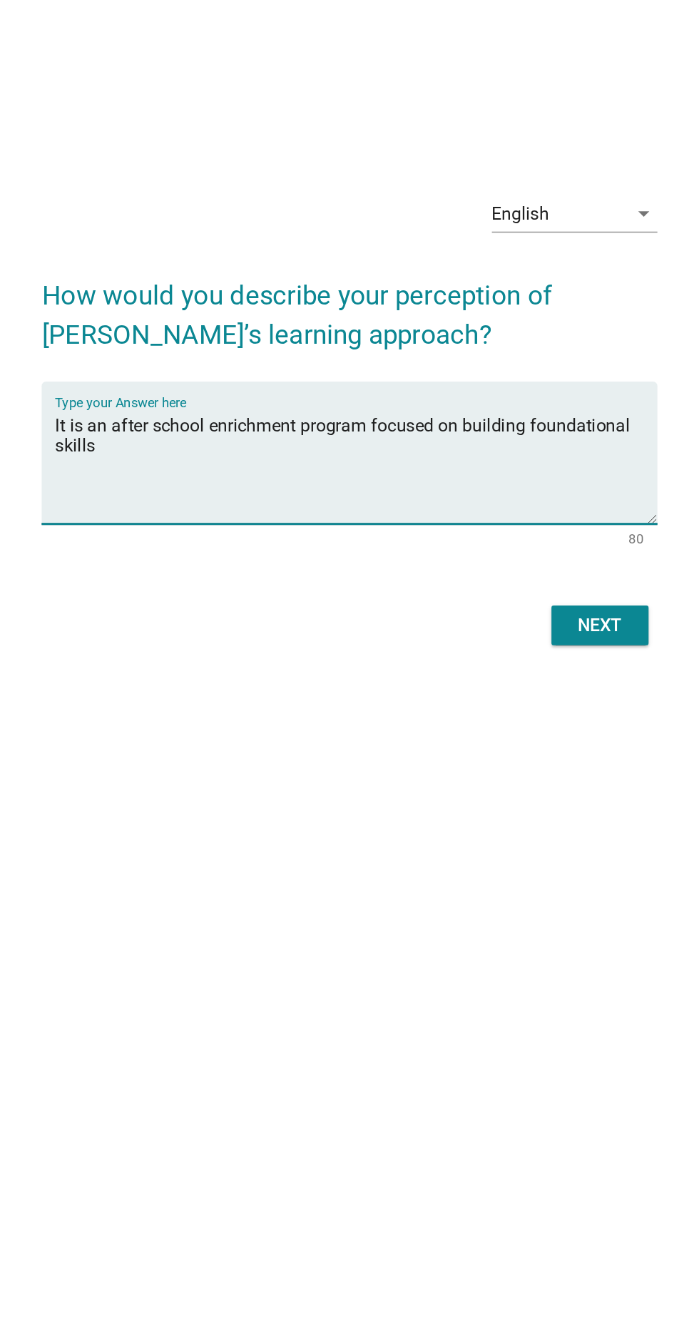
click at [398, 773] on form "How would you describe your perception of [PERSON_NAME]’s learning approach? Ty…" at bounding box center [349, 649] width 397 height 258
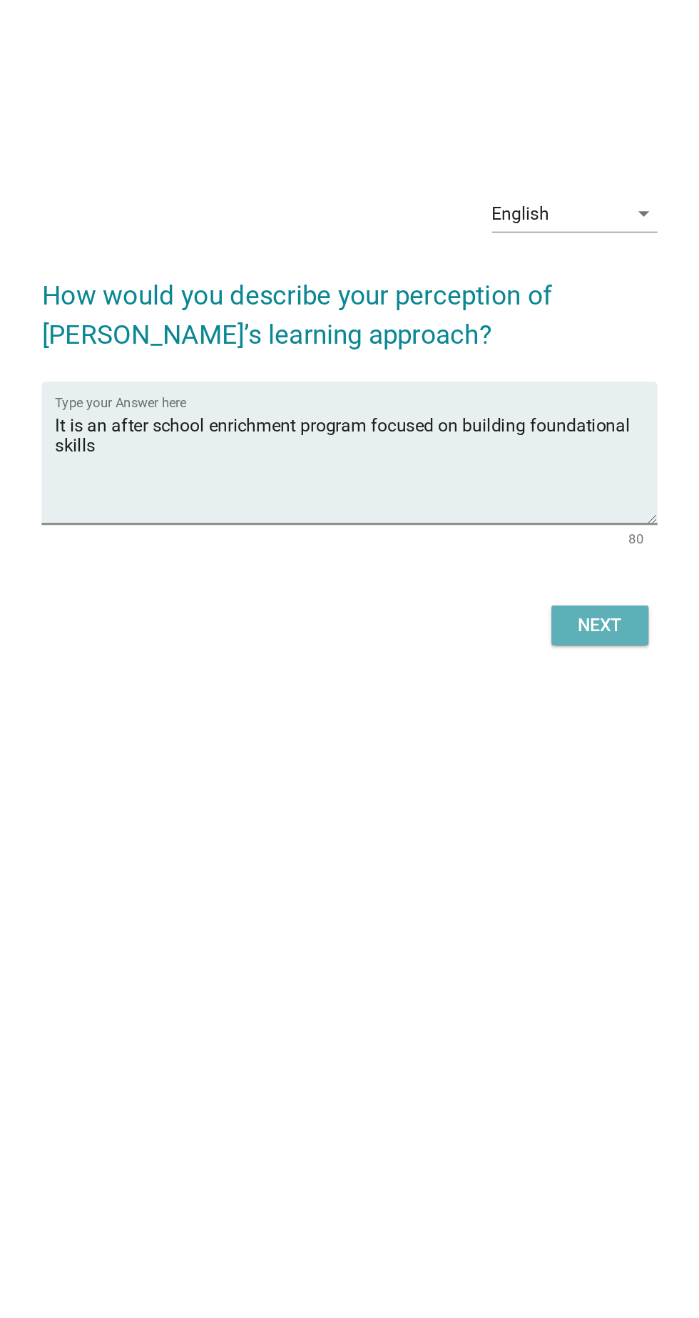
click at [524, 769] on div "Next" at bounding box center [512, 760] width 40 height 17
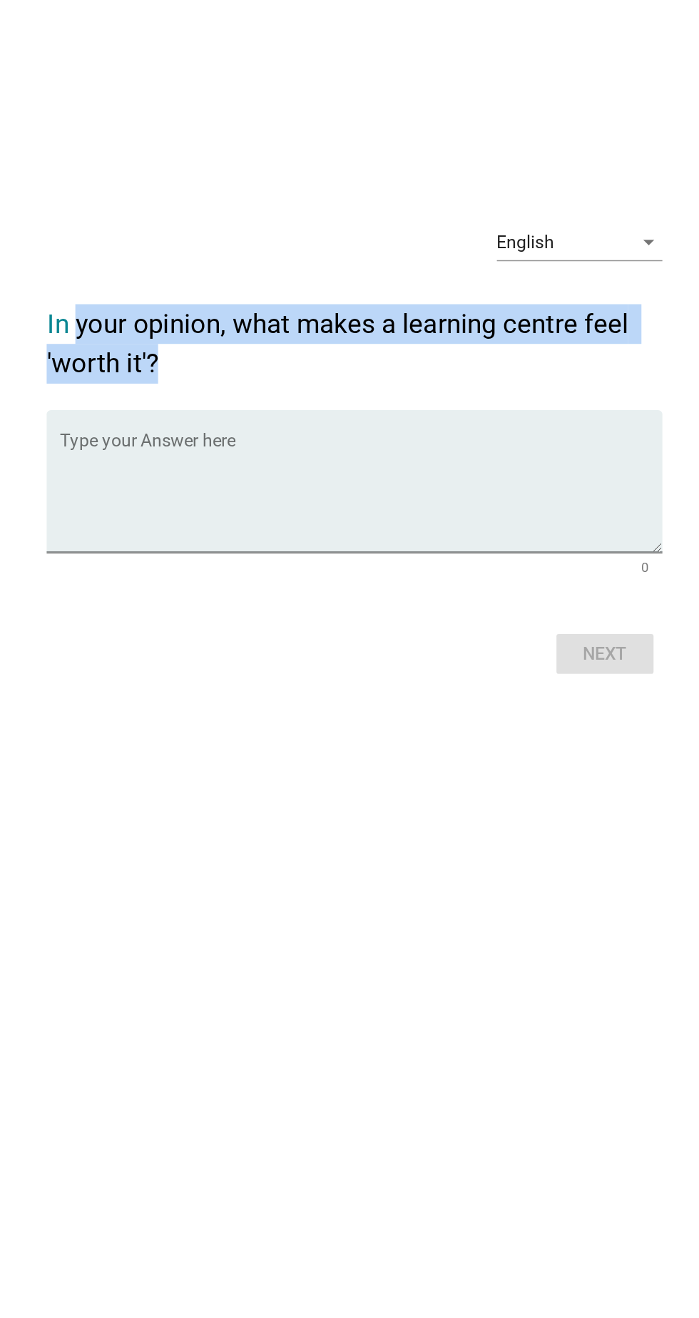
copy h2 "your opinion, what makes a learning centre feel 'worth it'?"
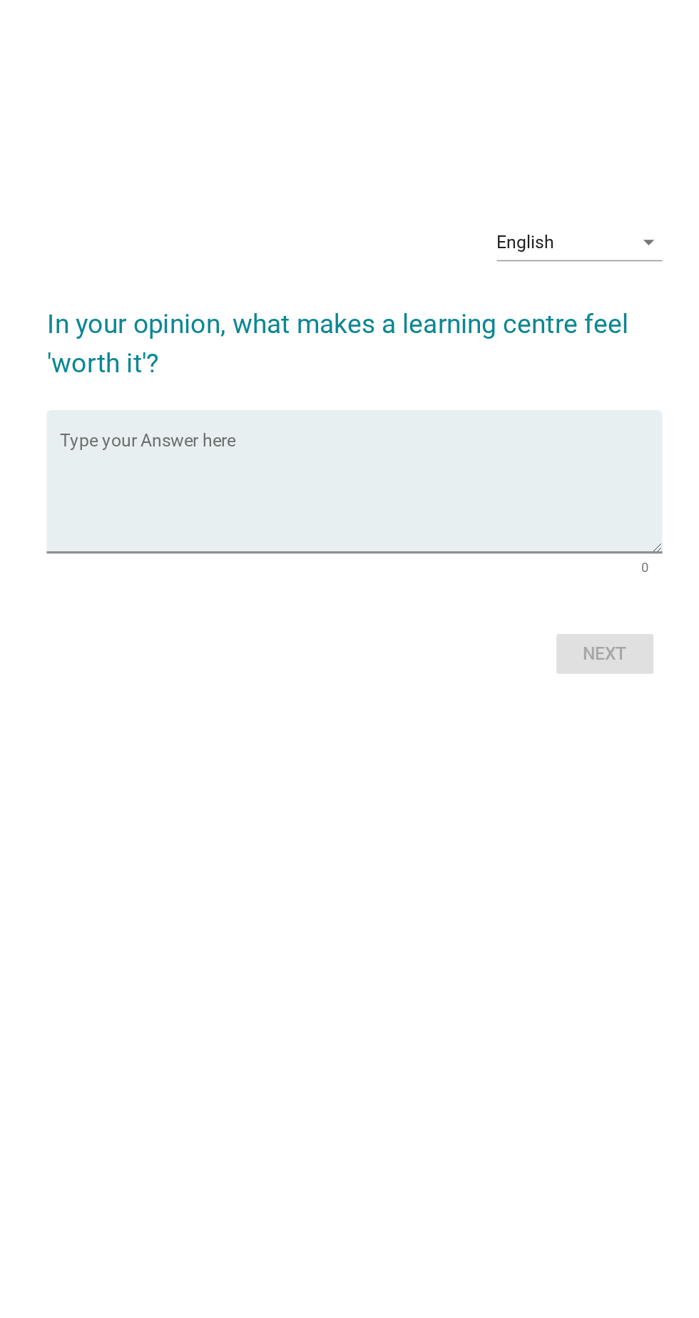
click at [479, 720] on textarea "Type your Answer here" at bounding box center [353, 692] width 389 height 75
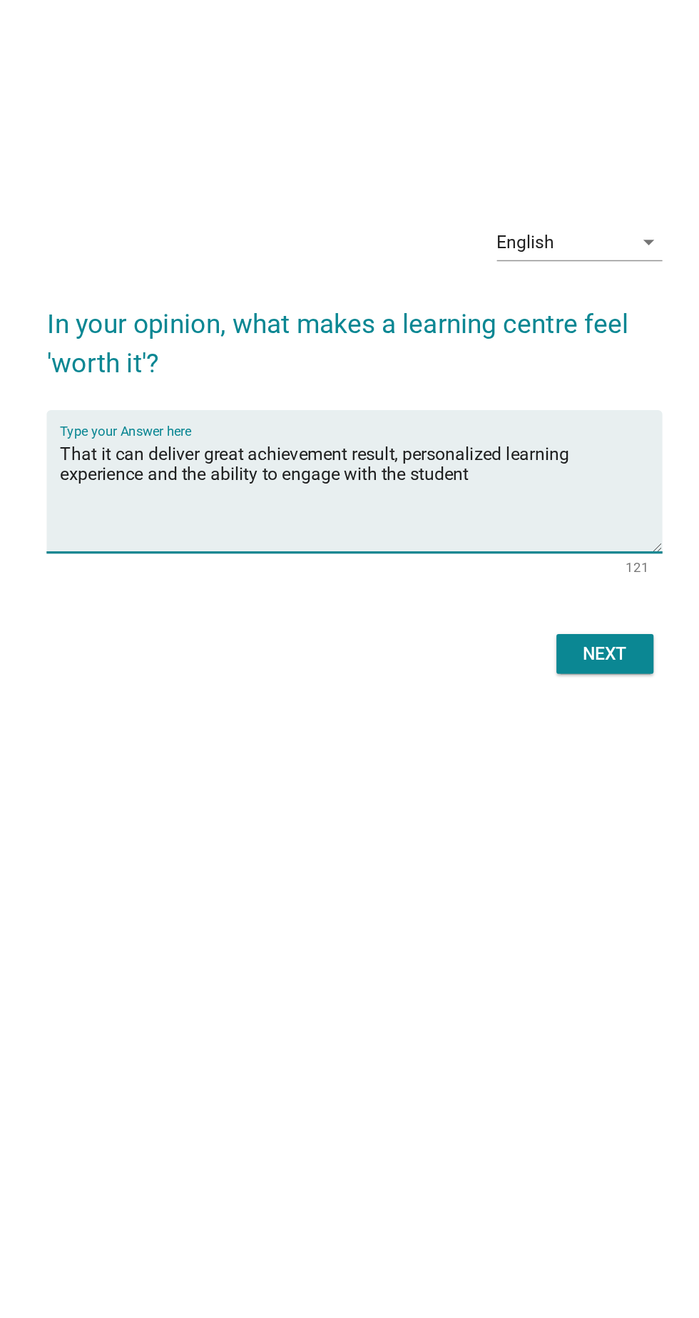
type textarea "That it can deliver great achievement result, personalized learning experience …"
click at [434, 802] on form "In your opinion, what makes a learning centre feel 'worth it'? Type your Answer…" at bounding box center [349, 684] width 397 height 258
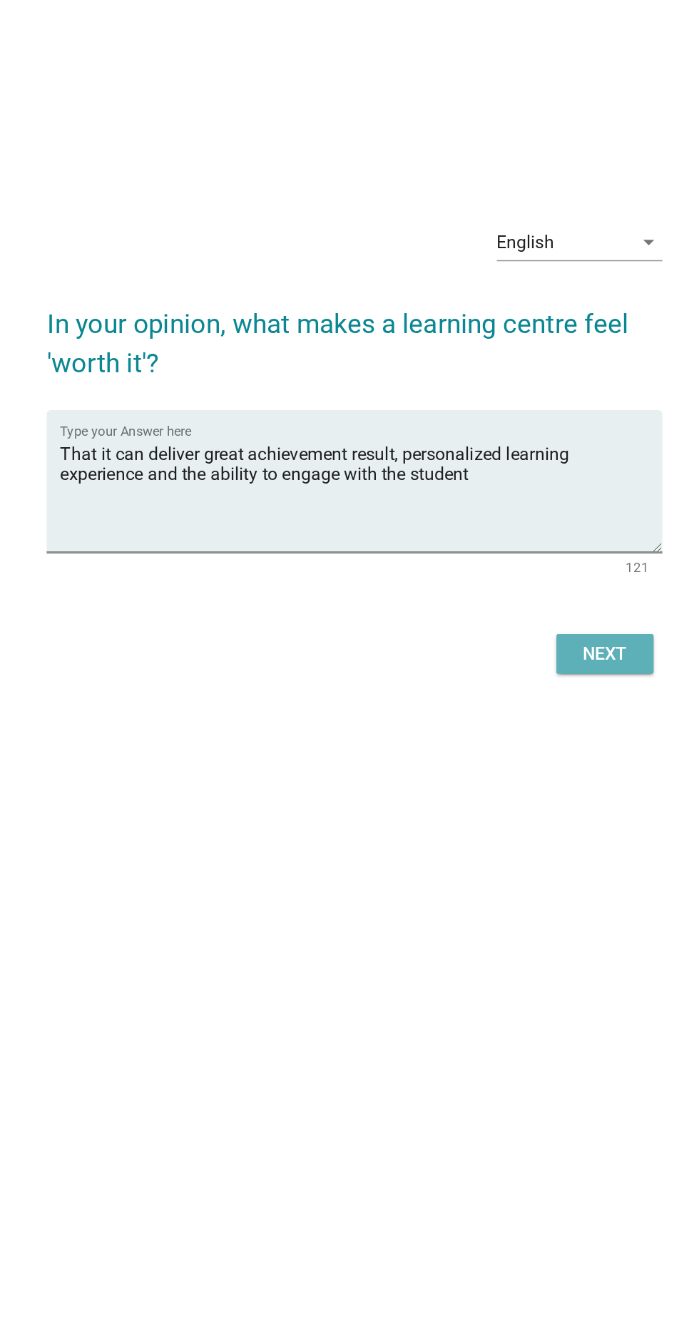
click at [527, 804] on div "Next" at bounding box center [512, 795] width 40 height 17
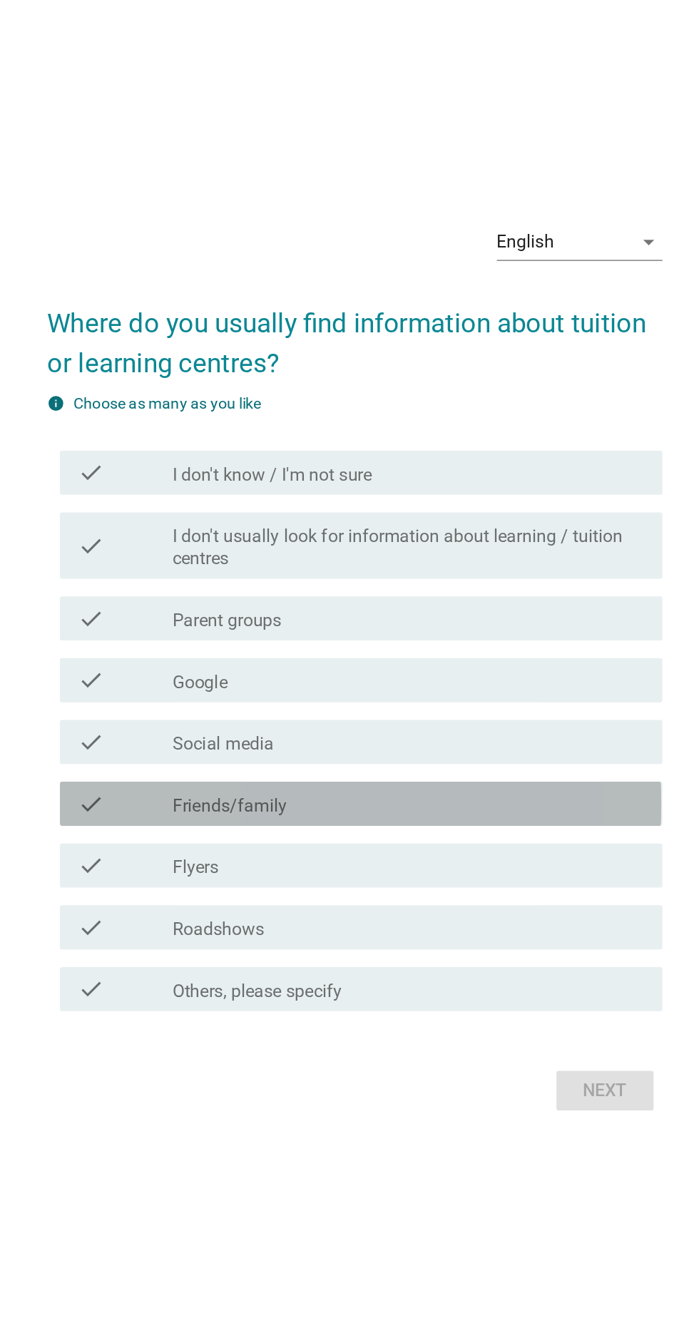
click at [502, 760] on div "check_box_outline_blank Friends/family" at bounding box center [384, 751] width 305 height 17
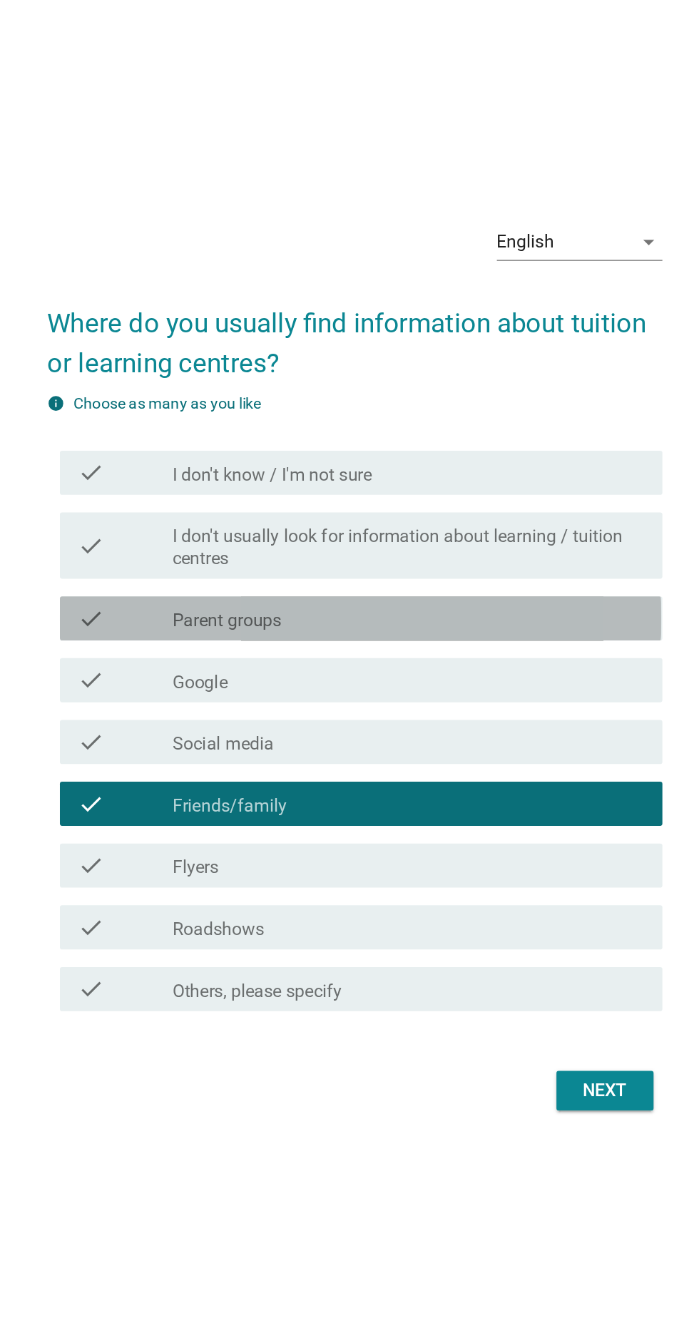
click at [531, 640] on div "check_box_outline_blank Parent groups" at bounding box center [384, 631] width 305 height 17
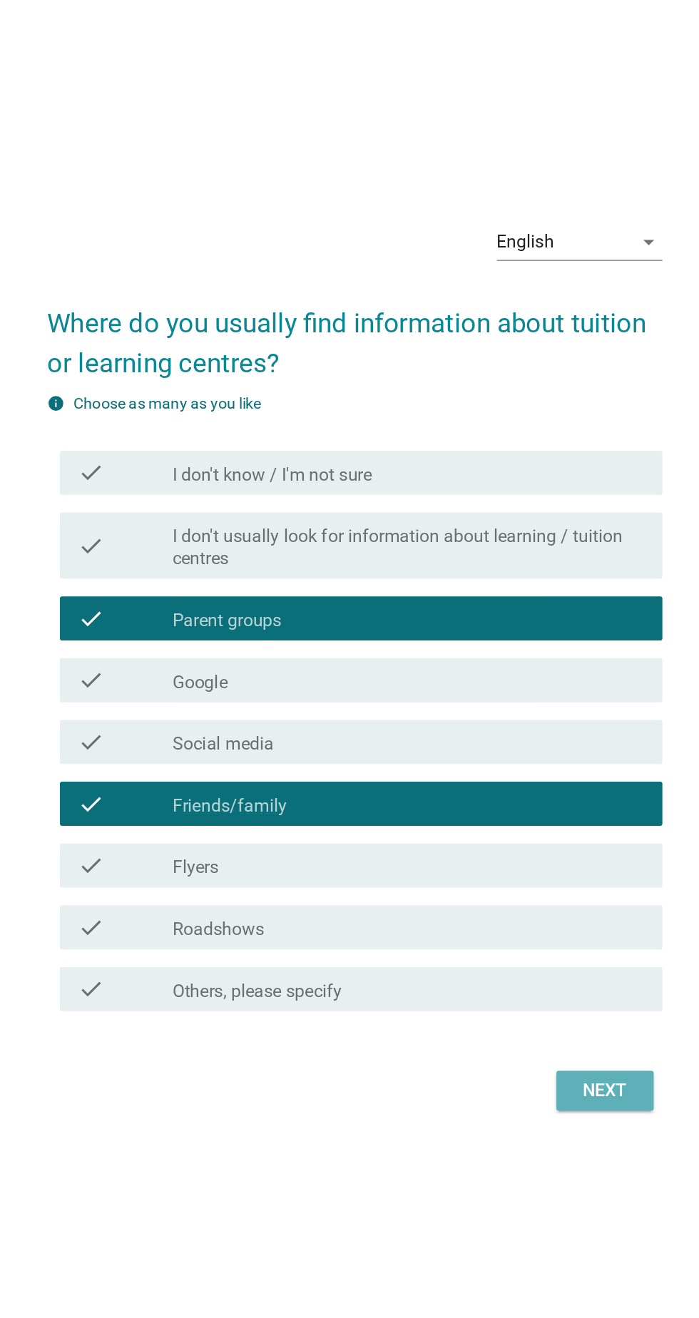
click at [520, 945] on div "Next" at bounding box center [512, 936] width 40 height 17
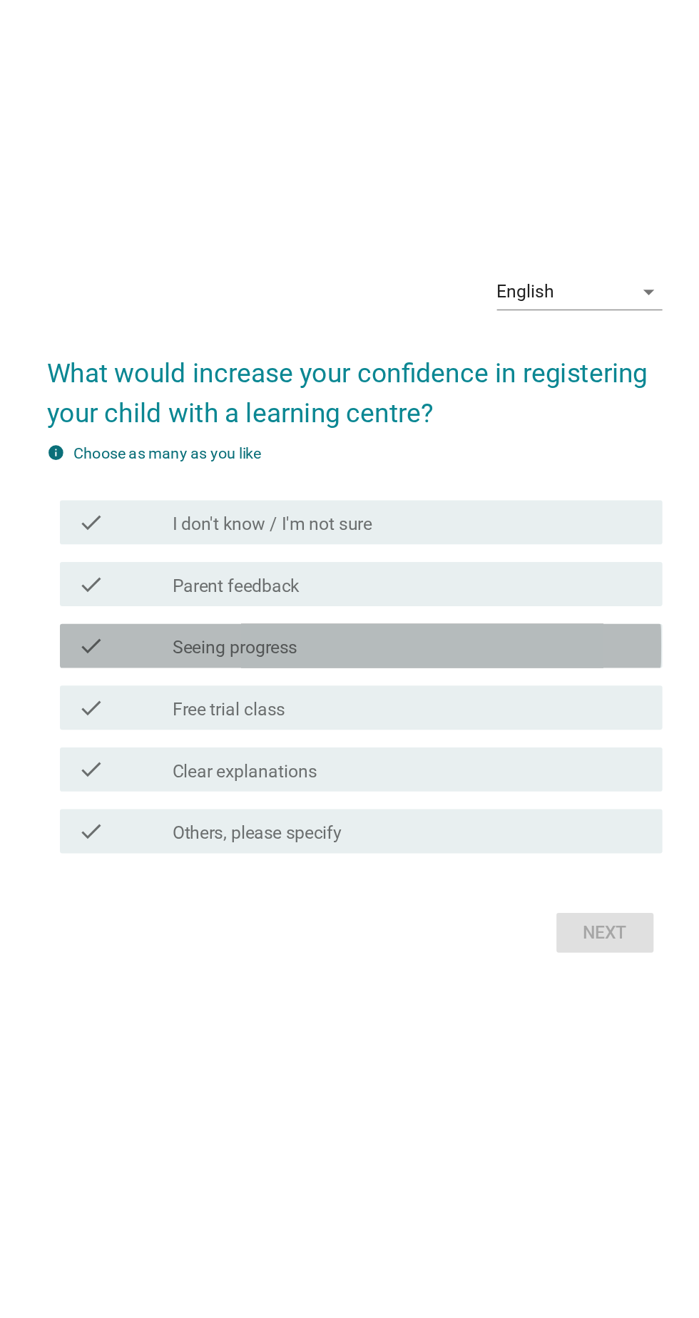
click at [520, 658] on div "check_box_outline_blank Seeing progress" at bounding box center [384, 649] width 305 height 17
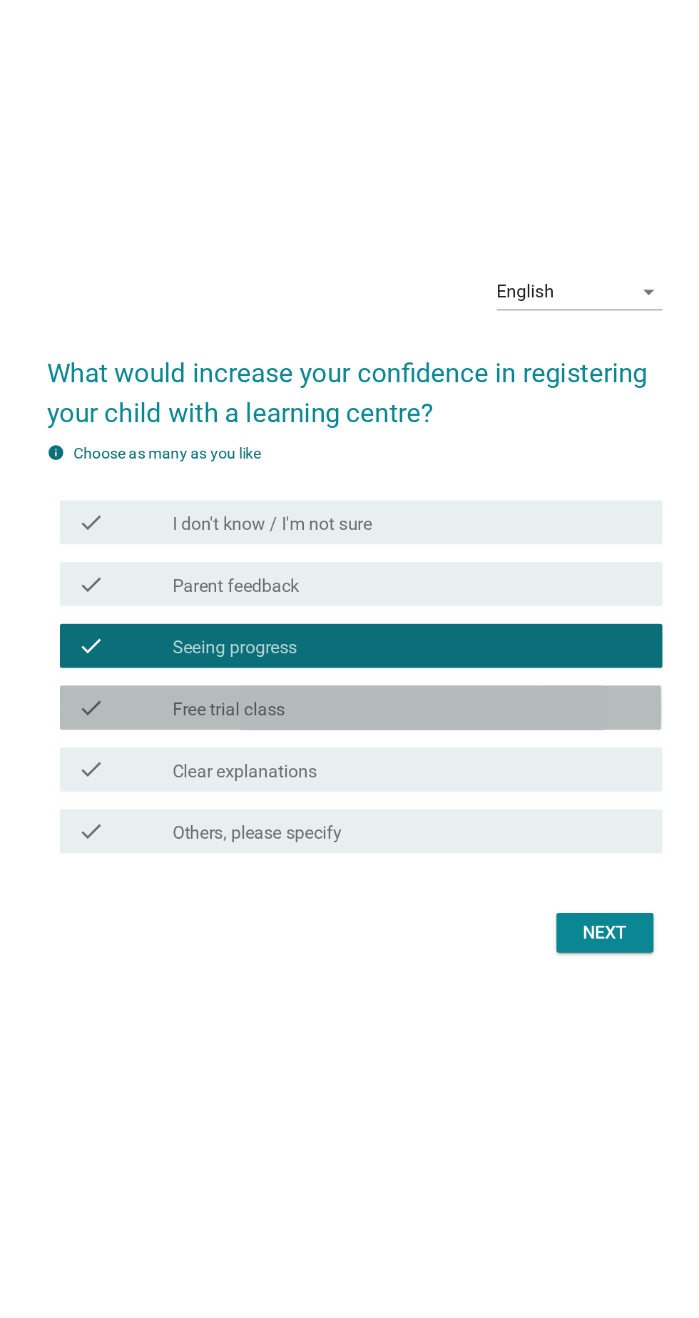
click at [497, 698] on div "check_box_outline_blank Free trial class" at bounding box center [384, 689] width 305 height 17
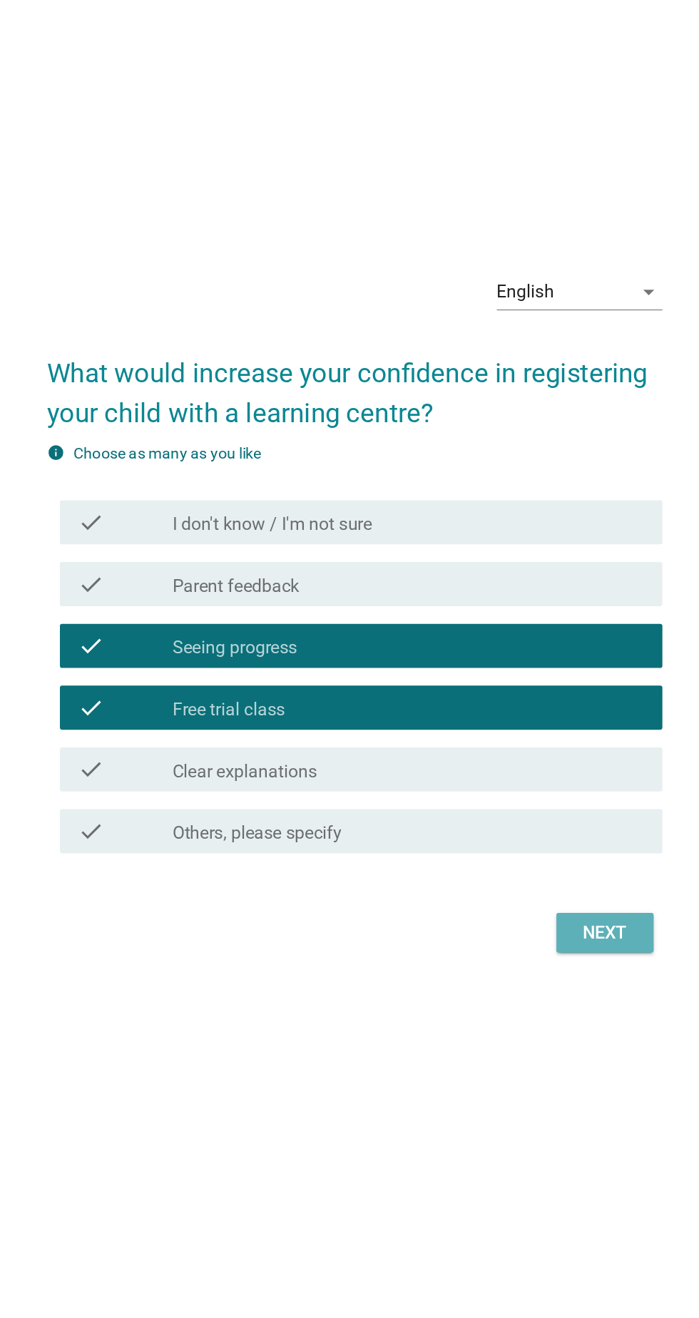
click at [529, 843] on div "Next" at bounding box center [512, 834] width 40 height 17
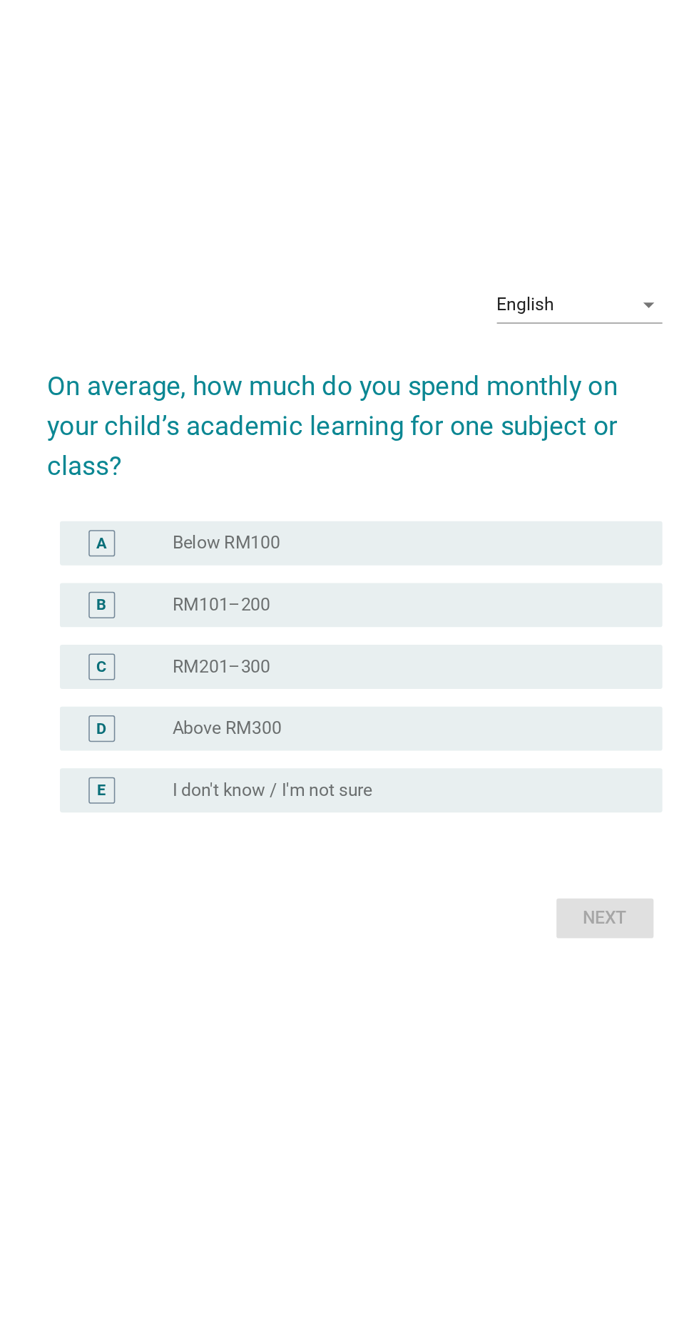
scroll to position [9, 0]
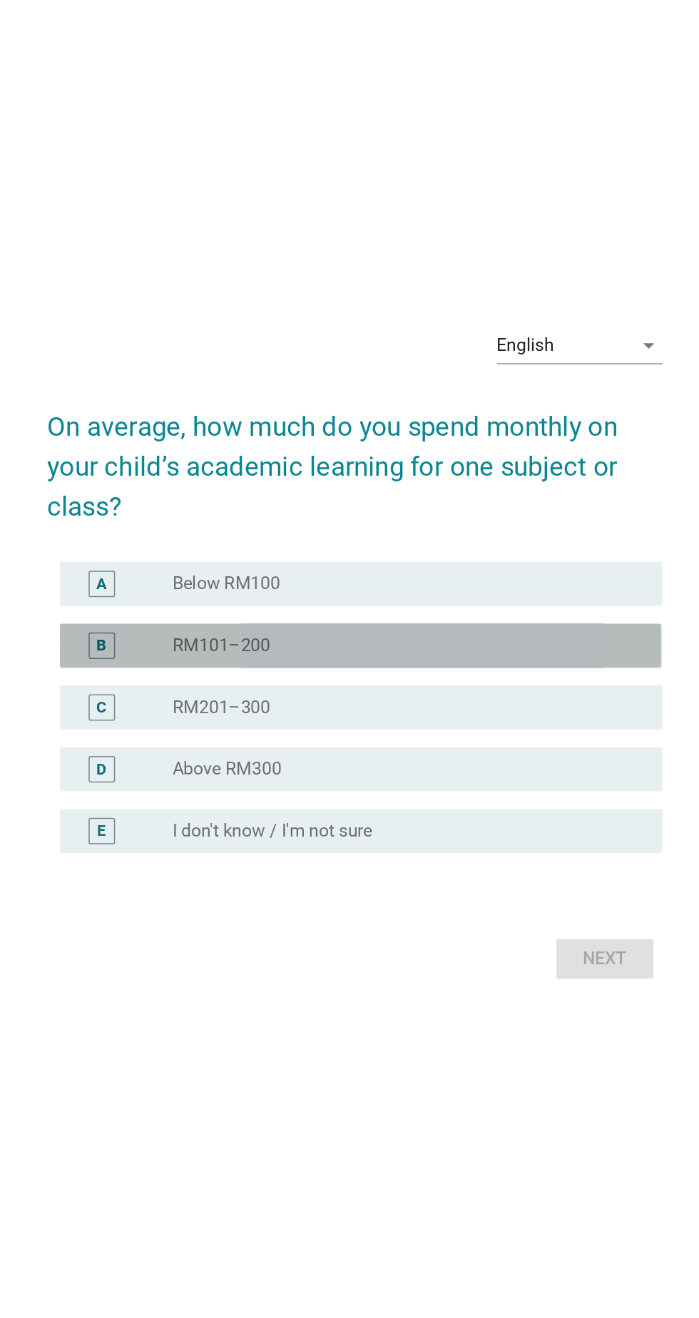
click at [543, 664] on div "B radio_button_unchecked RM101–200" at bounding box center [353, 649] width 389 height 29
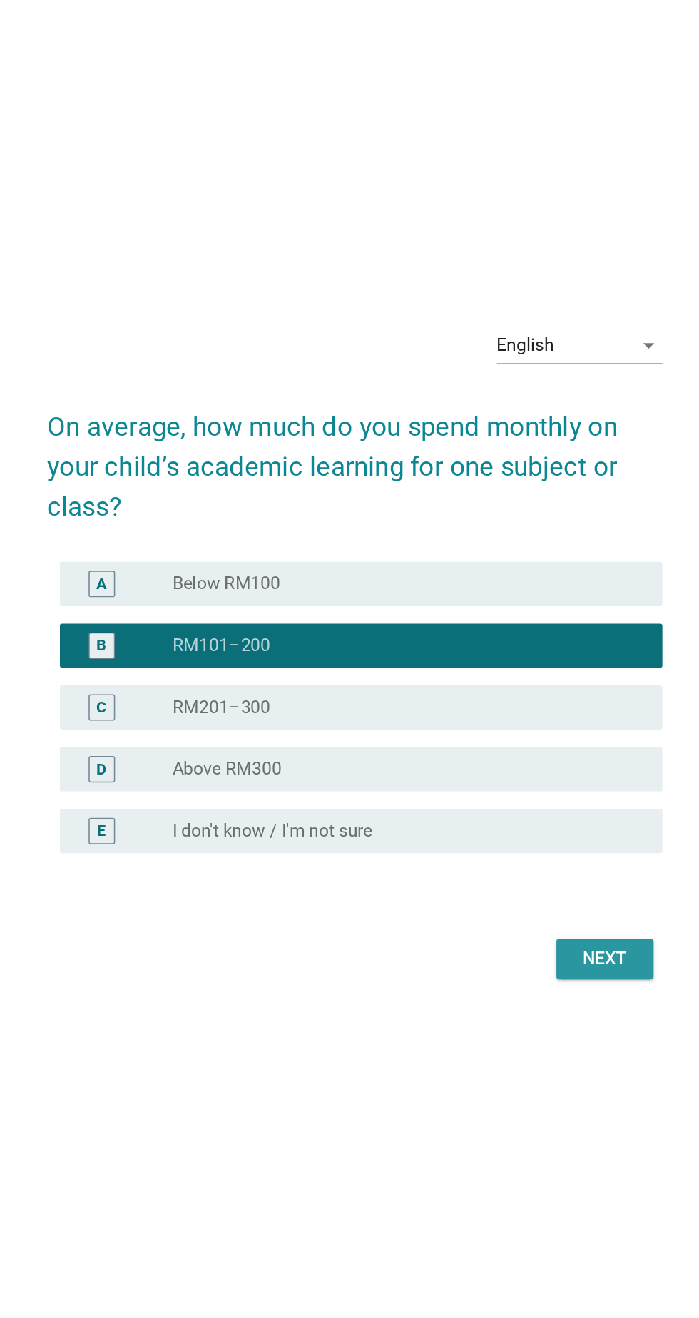
click at [533, 865] on button "Next" at bounding box center [511, 852] width 63 height 26
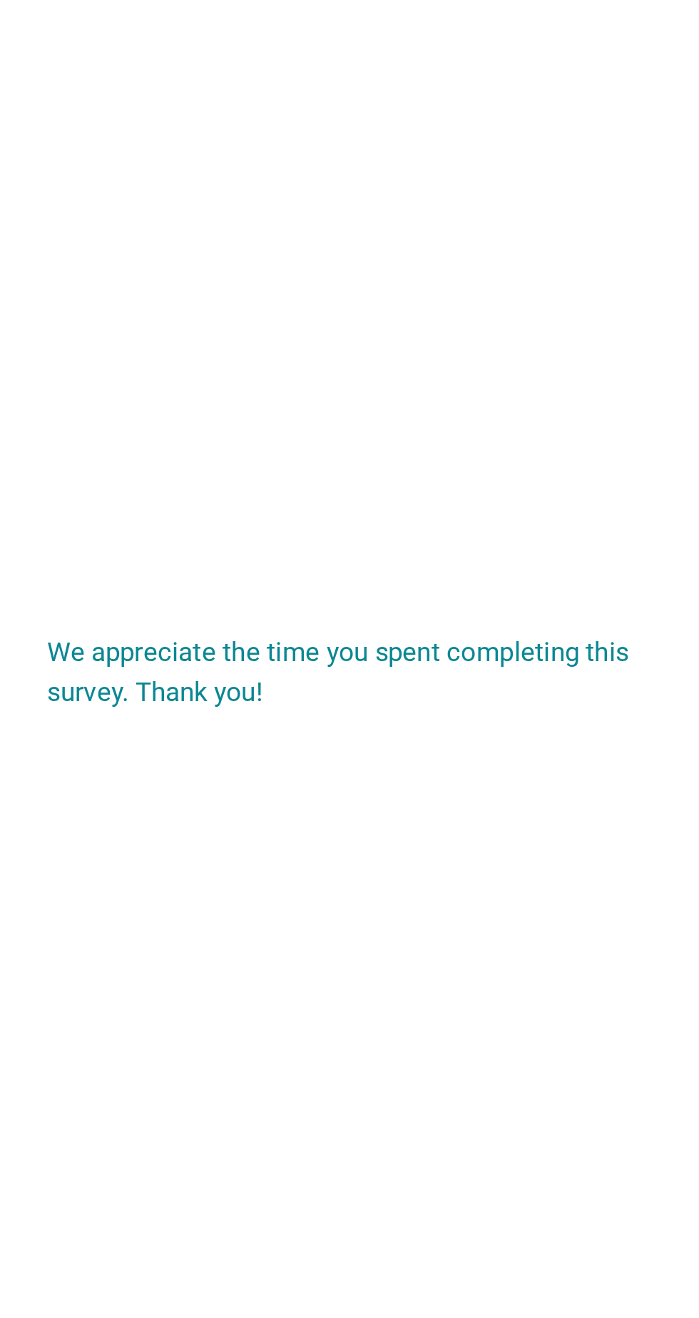
scroll to position [0, 0]
